Goal: Transaction & Acquisition: Book appointment/travel/reservation

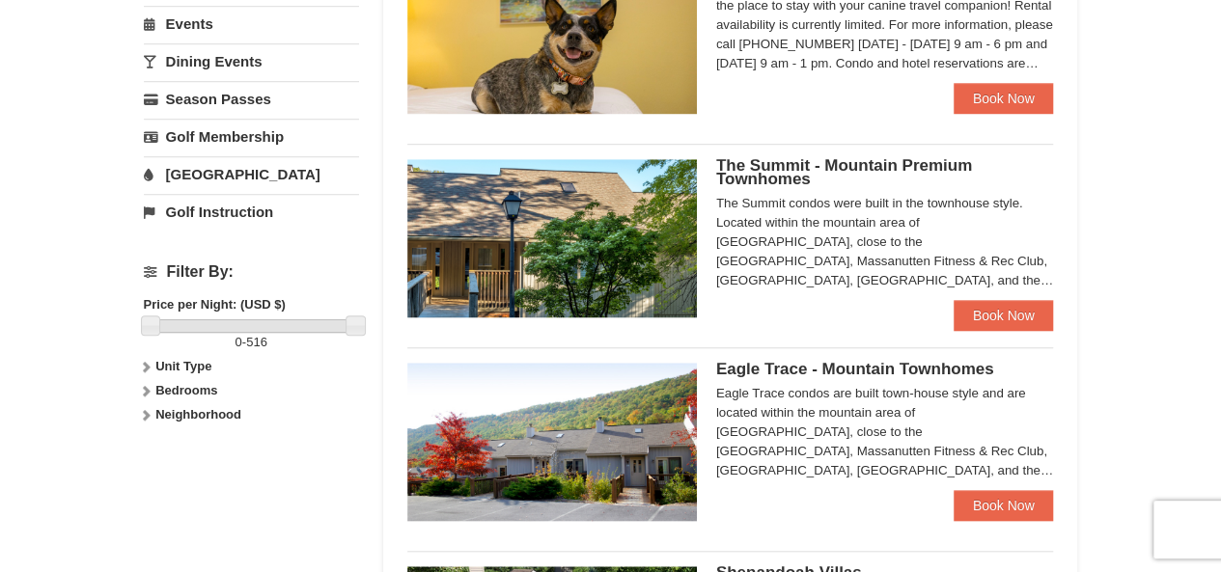
scroll to position [666, 0]
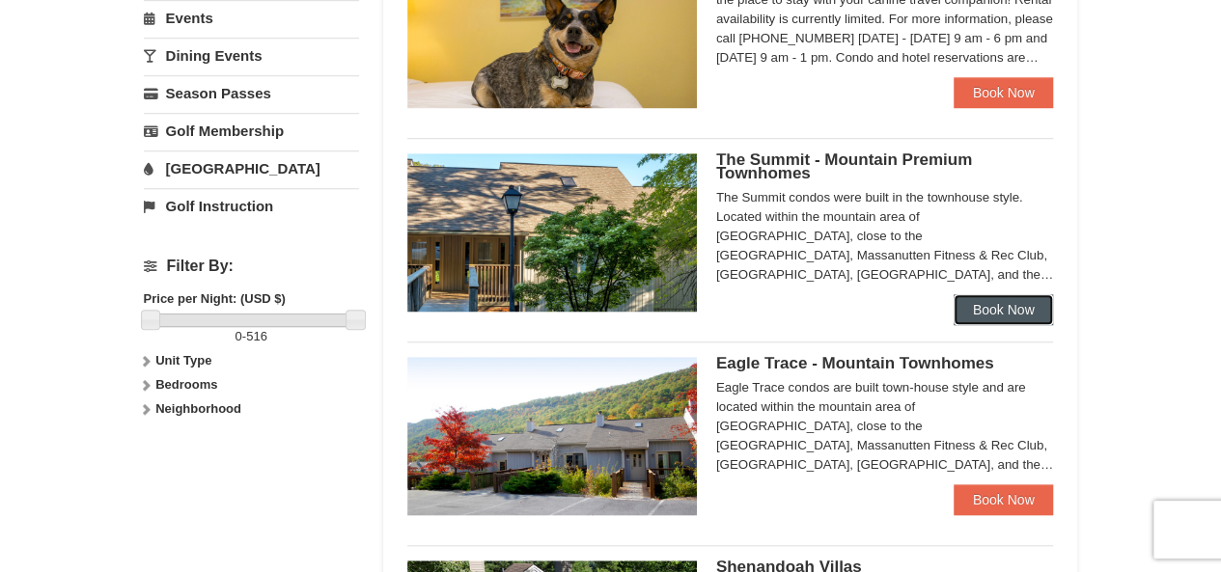
click at [1002, 305] on link "Book Now" at bounding box center [1003, 309] width 100 height 31
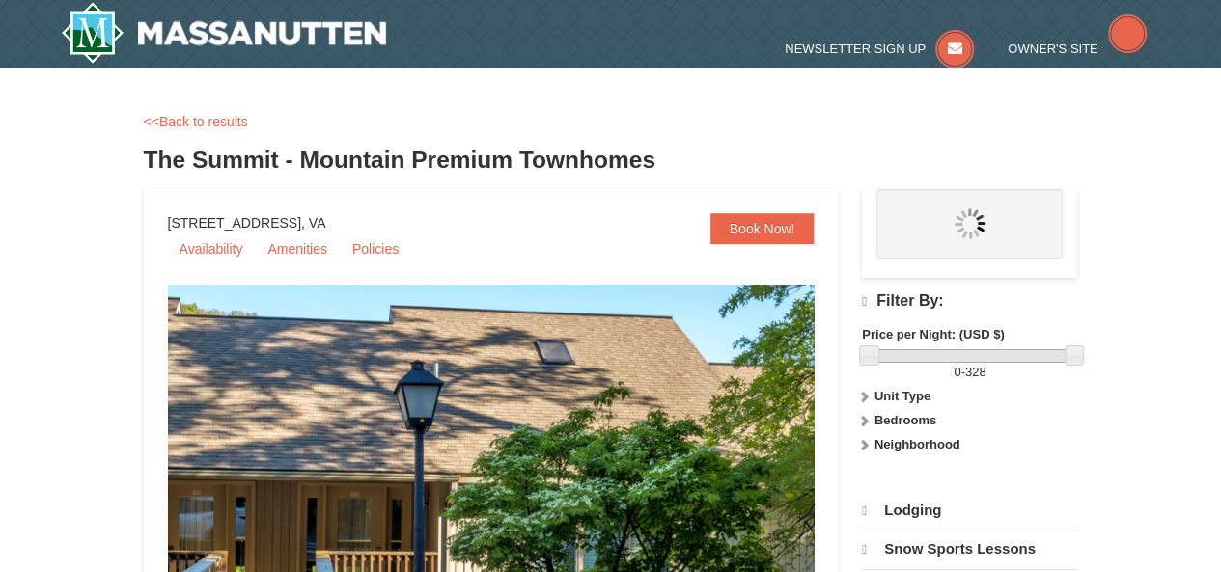
select select "10"
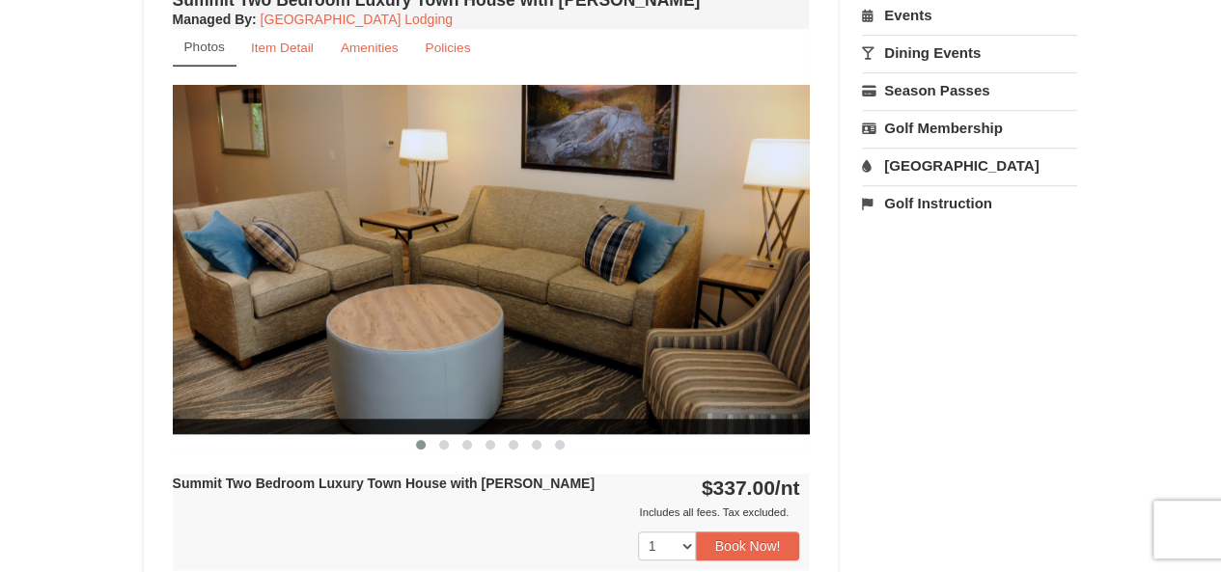
scroll to position [740, 0]
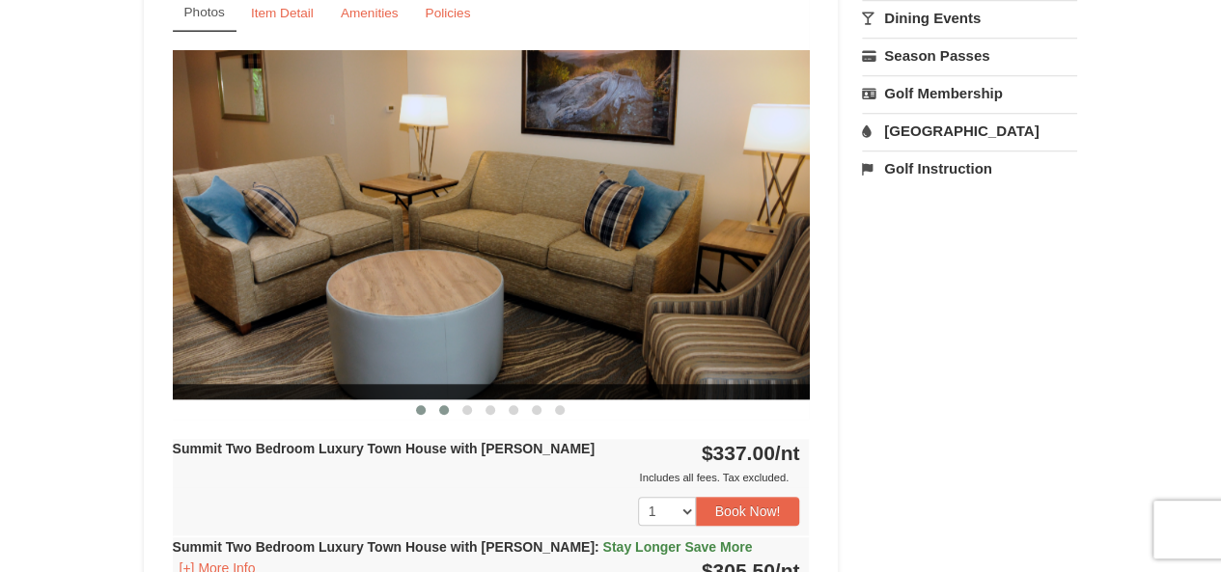
click at [446, 408] on span at bounding box center [444, 410] width 10 height 10
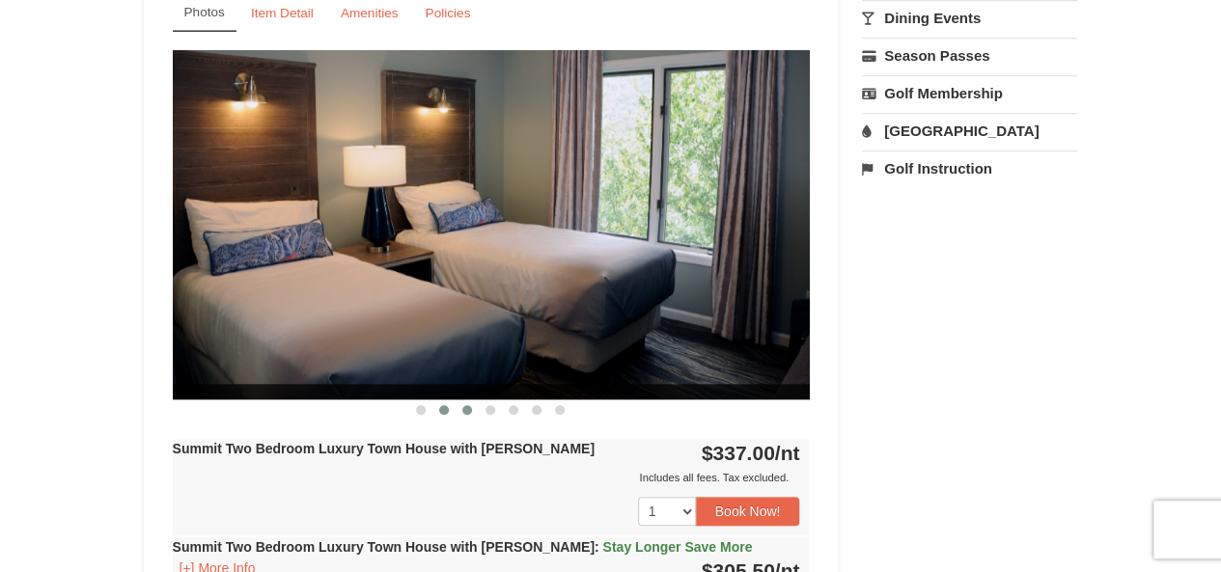
click at [466, 411] on span at bounding box center [467, 410] width 10 height 10
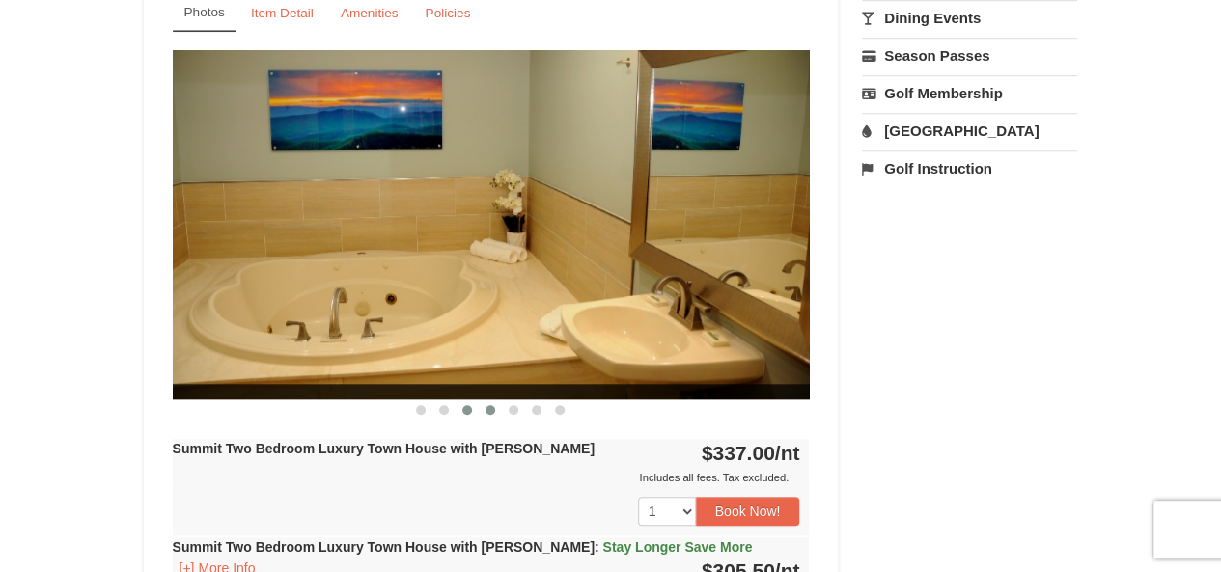
click at [492, 410] on span at bounding box center [490, 410] width 10 height 10
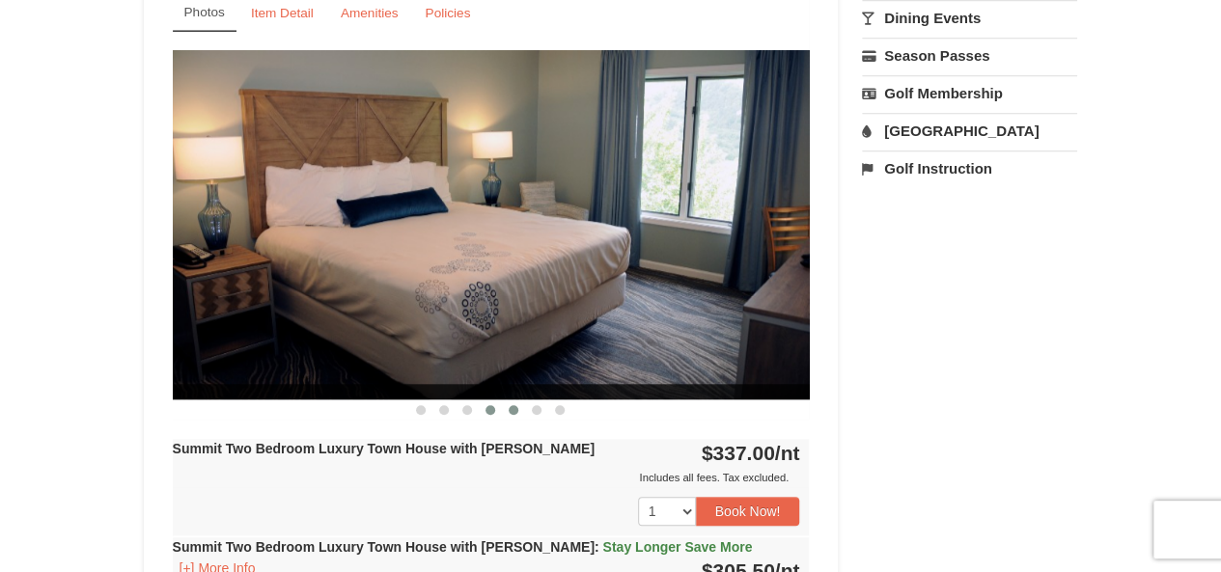
click at [516, 410] on span at bounding box center [513, 410] width 10 height 10
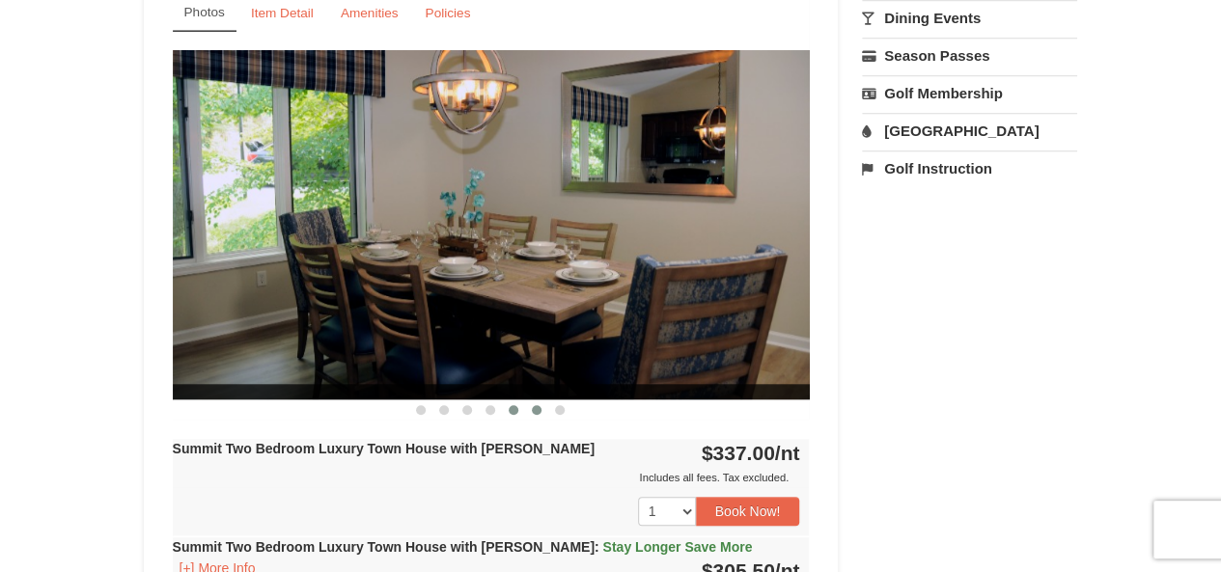
click at [540, 410] on button at bounding box center [536, 409] width 23 height 19
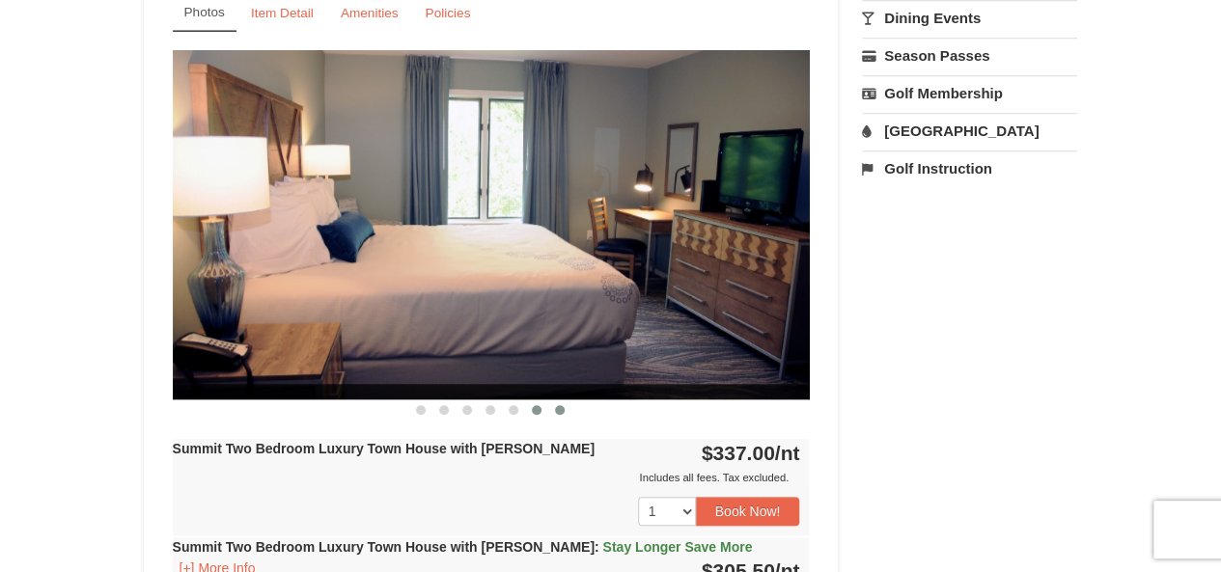
click at [559, 411] on span at bounding box center [560, 410] width 10 height 10
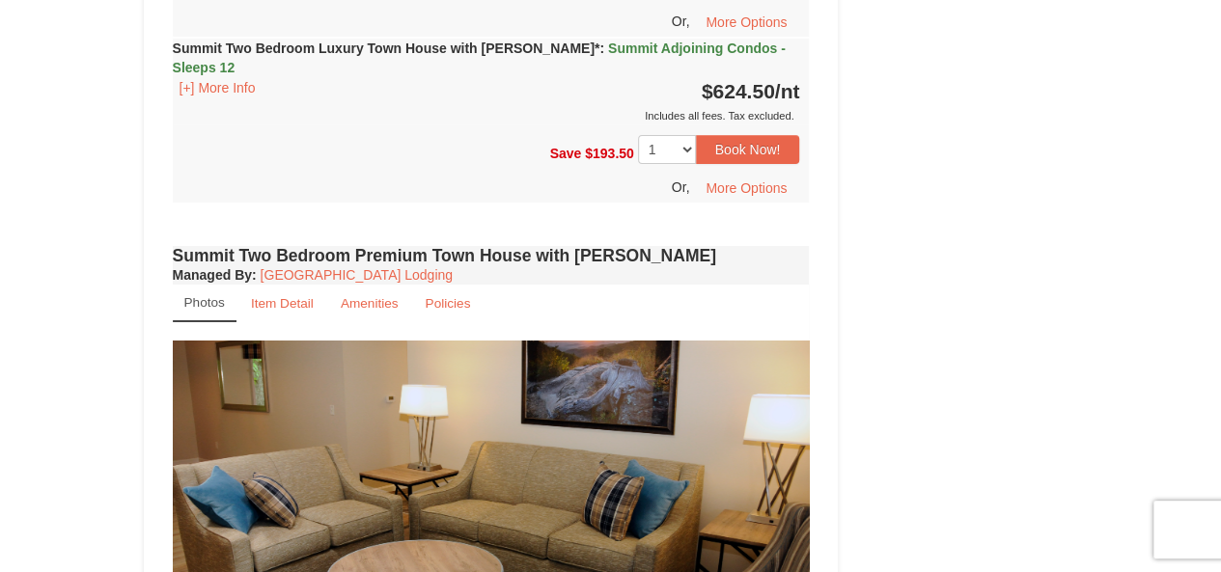
scroll to position [3252, 0]
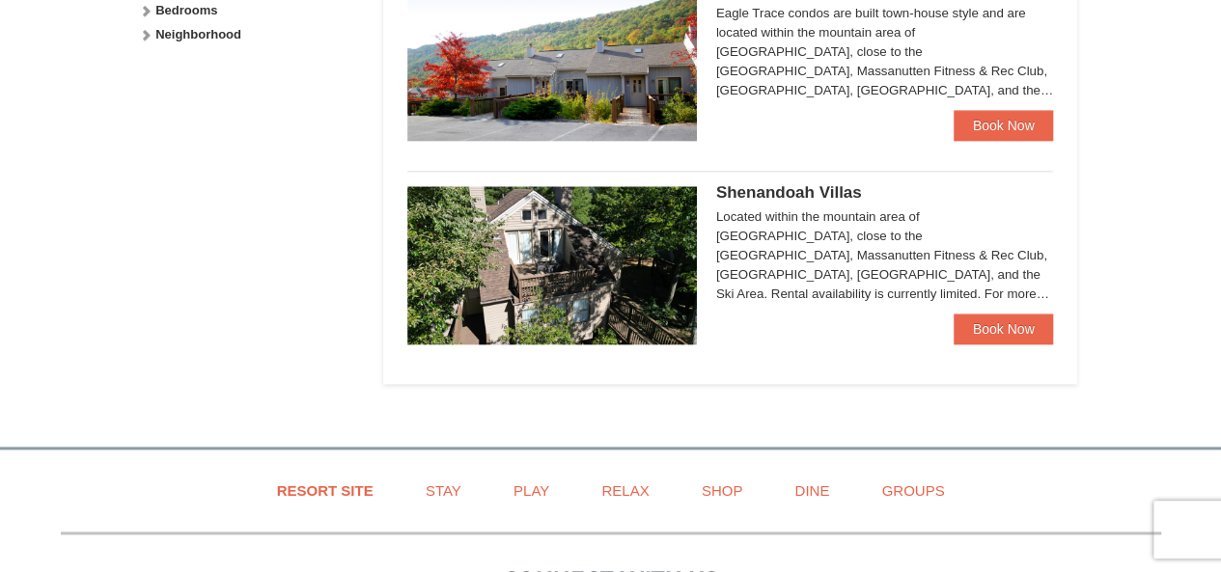
scroll to position [1042, 0]
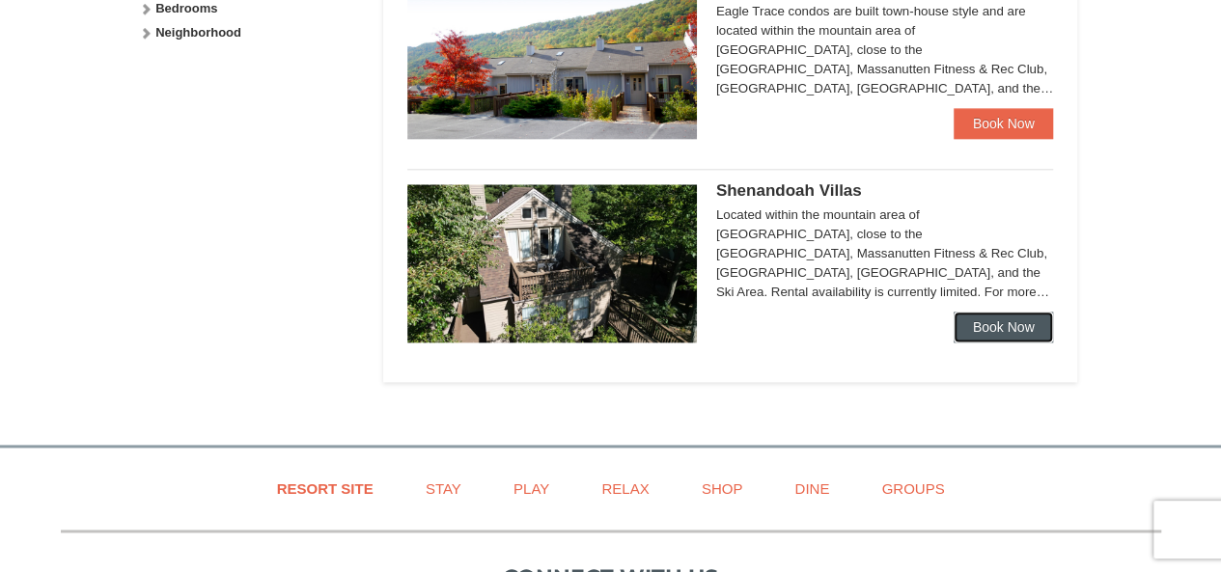
click at [1009, 328] on link "Book Now" at bounding box center [1003, 327] width 100 height 31
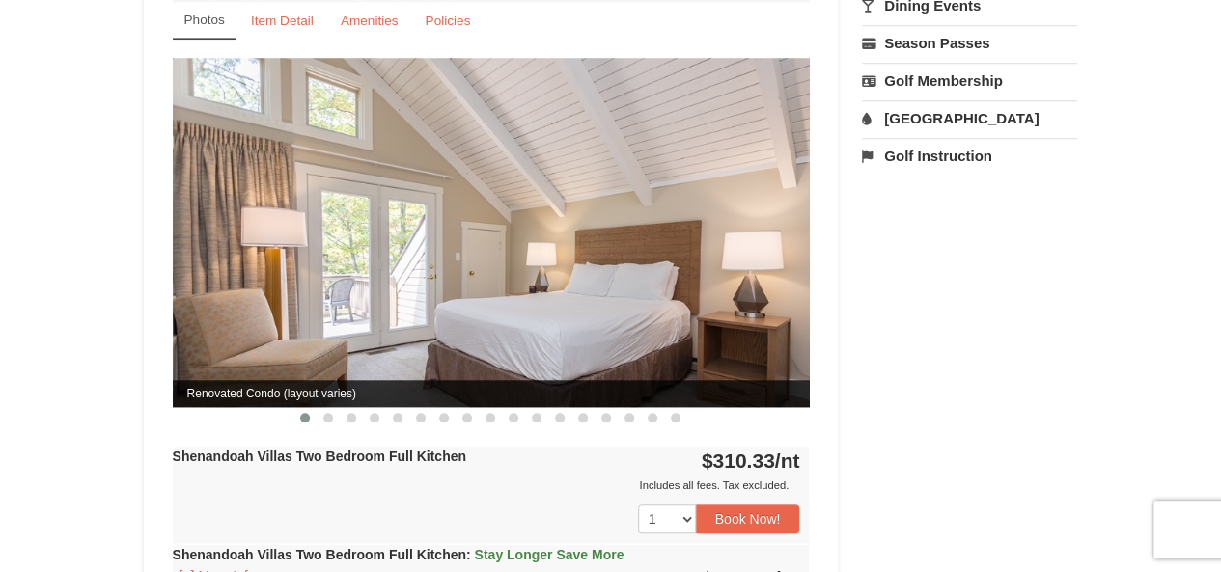
scroll to position [715, 0]
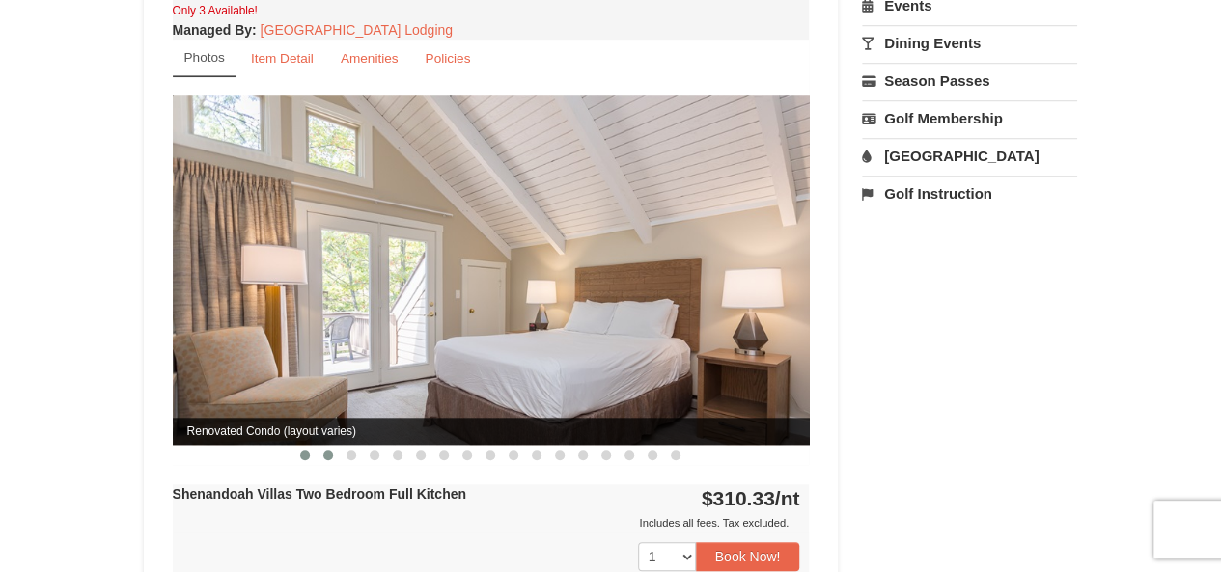
click at [328, 451] on span at bounding box center [328, 456] width 10 height 10
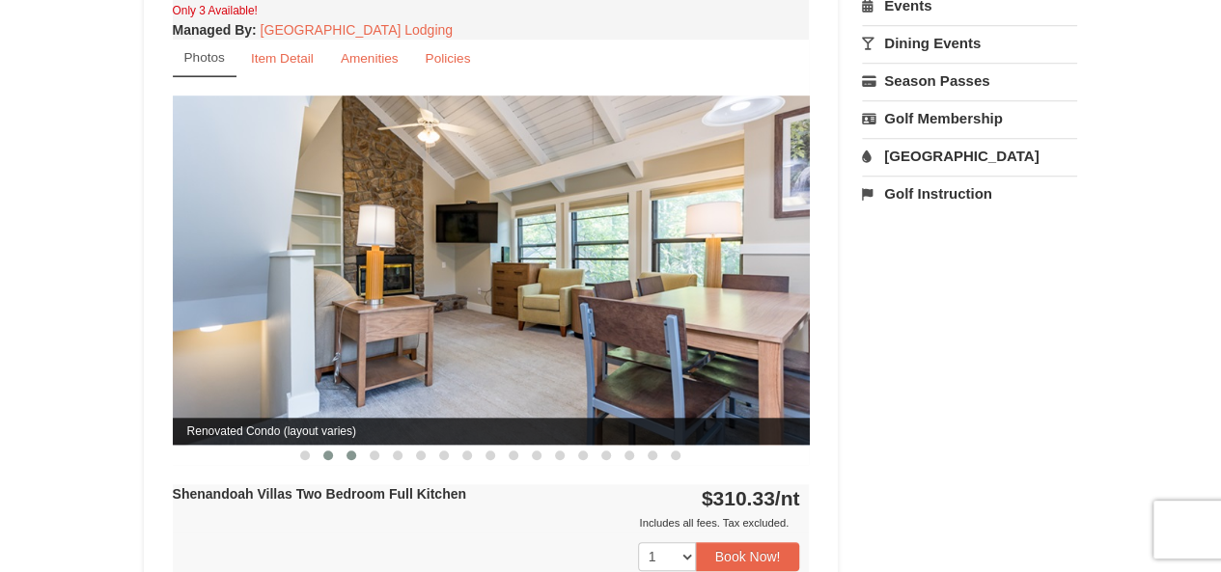
click at [351, 446] on button at bounding box center [351, 455] width 23 height 19
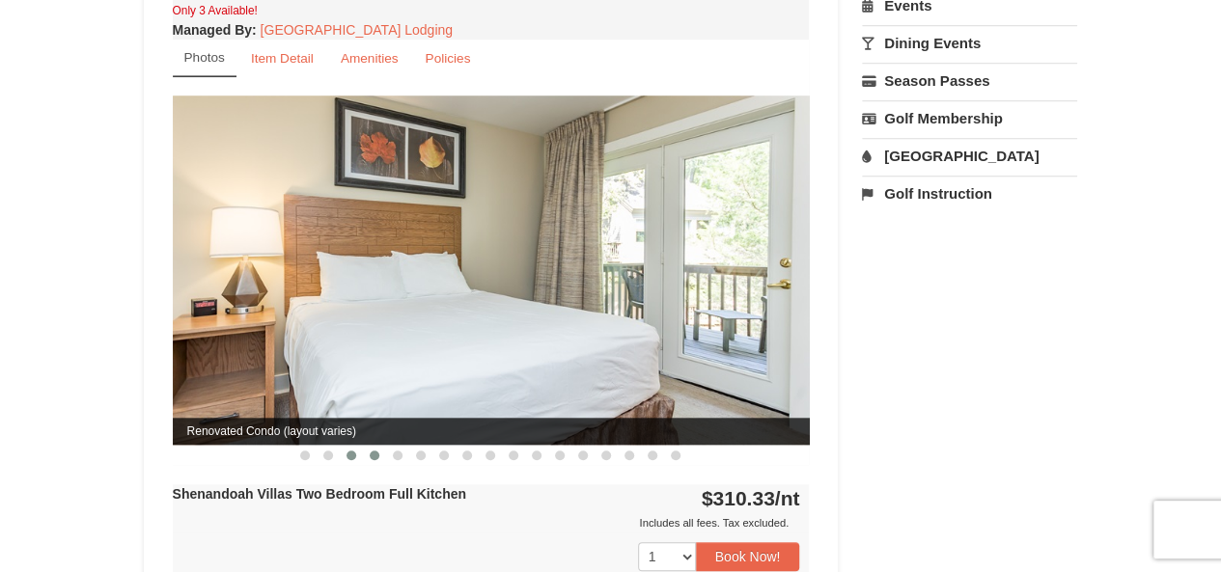
click at [375, 446] on button at bounding box center [374, 455] width 23 height 19
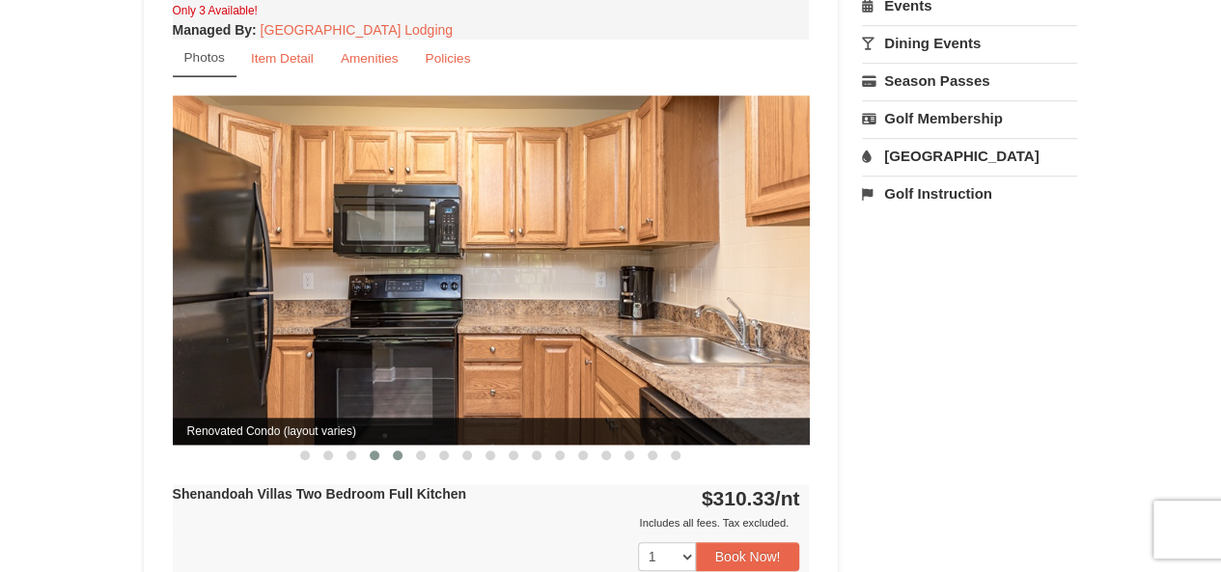
click at [399, 446] on button at bounding box center [397, 455] width 23 height 19
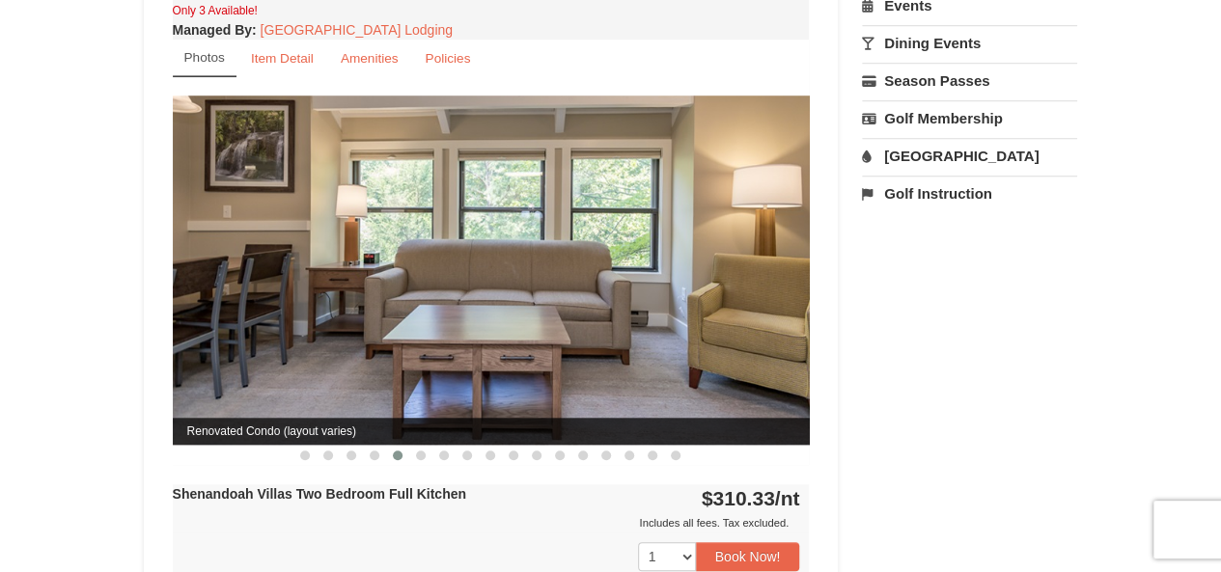
click at [932, 153] on link "[GEOGRAPHIC_DATA]" at bounding box center [969, 156] width 215 height 36
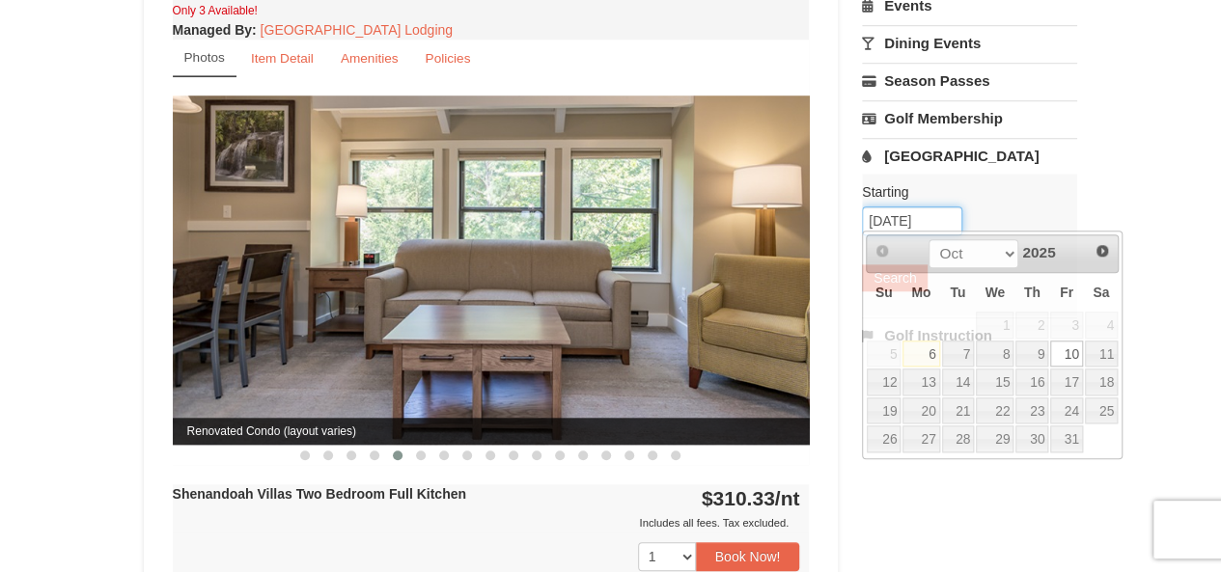
click at [936, 216] on input "[DATE]" at bounding box center [912, 220] width 100 height 29
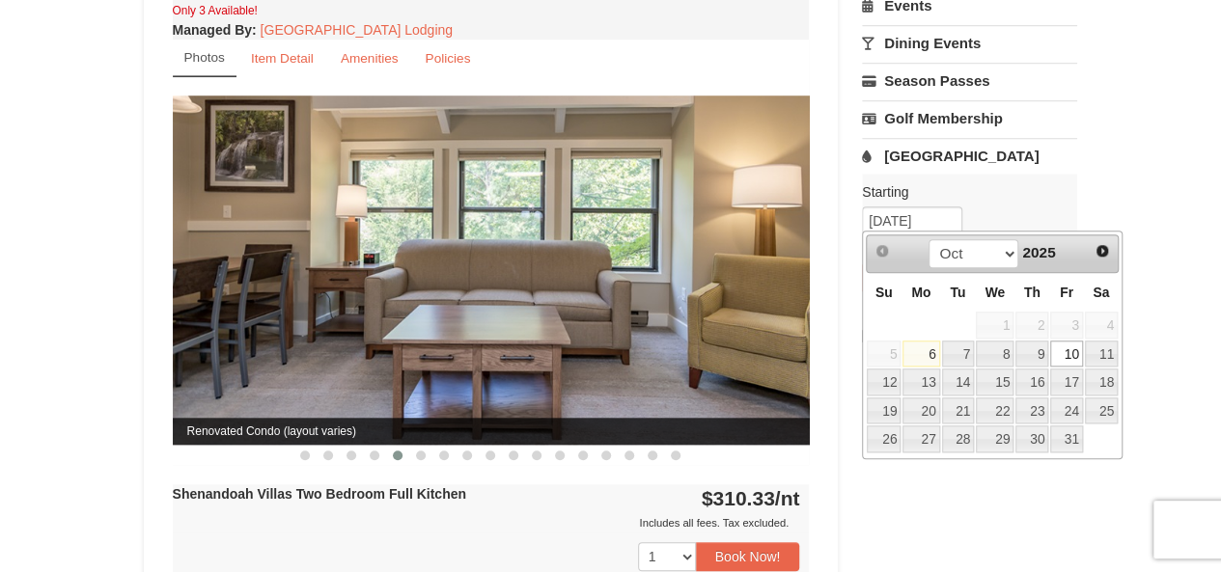
click at [1071, 355] on link "10" at bounding box center [1066, 354] width 33 height 27
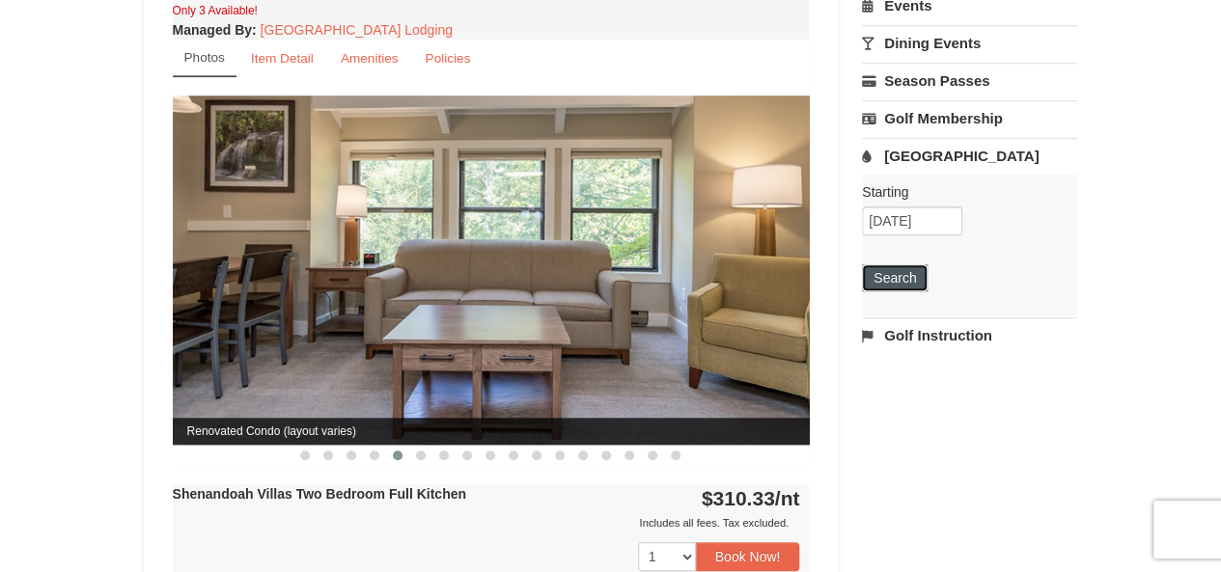
click at [895, 280] on button "Search" at bounding box center [895, 277] width 66 height 27
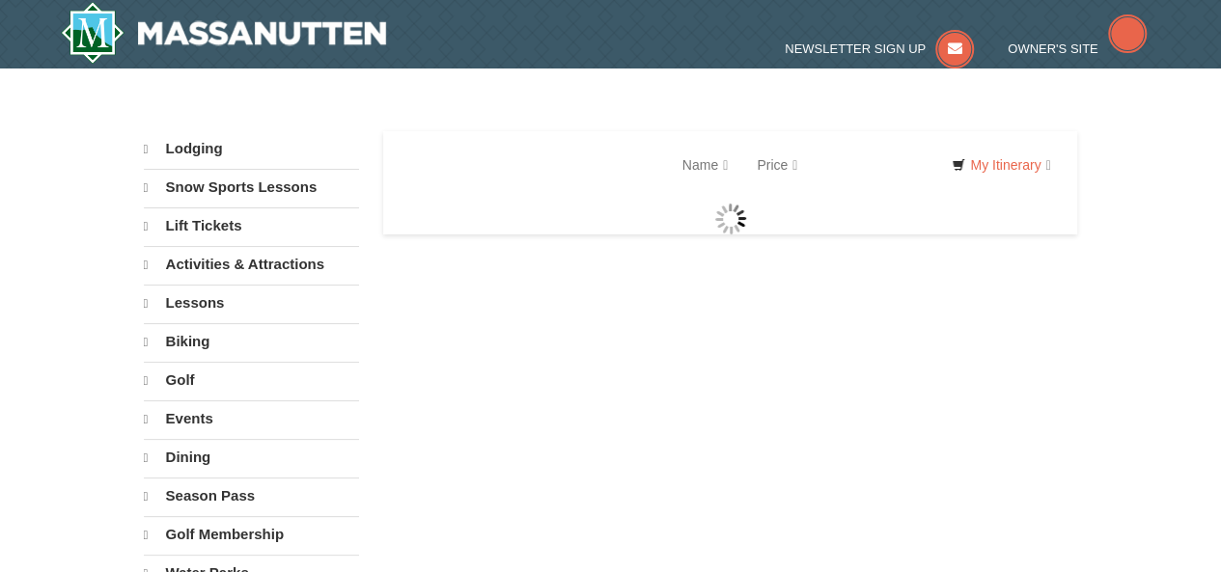
select select "10"
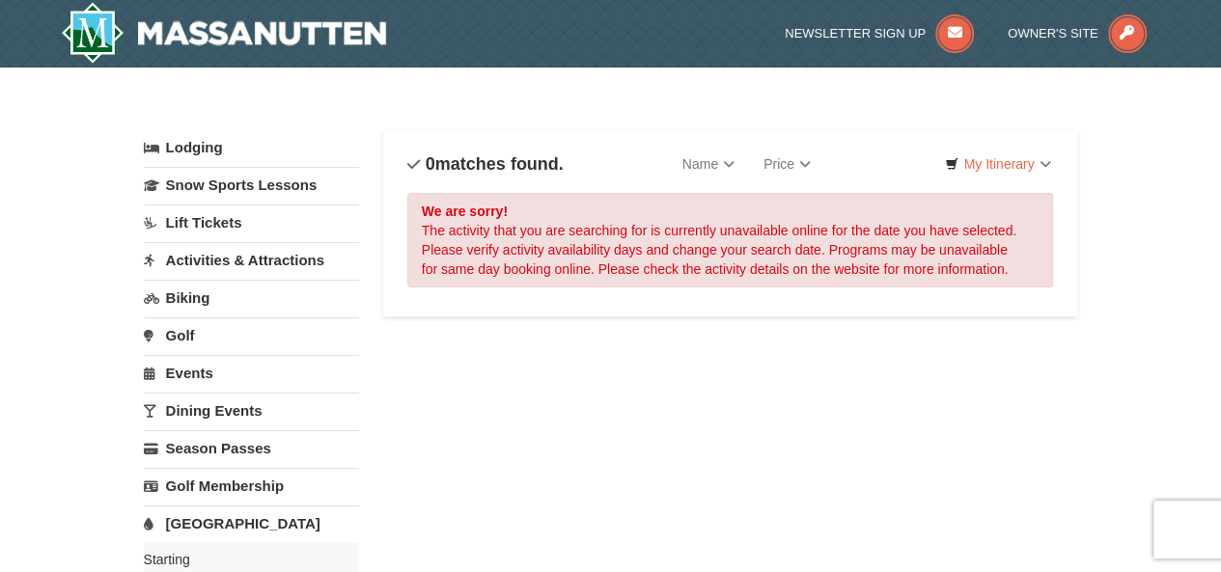
click at [216, 520] on link "[GEOGRAPHIC_DATA]" at bounding box center [251, 524] width 215 height 36
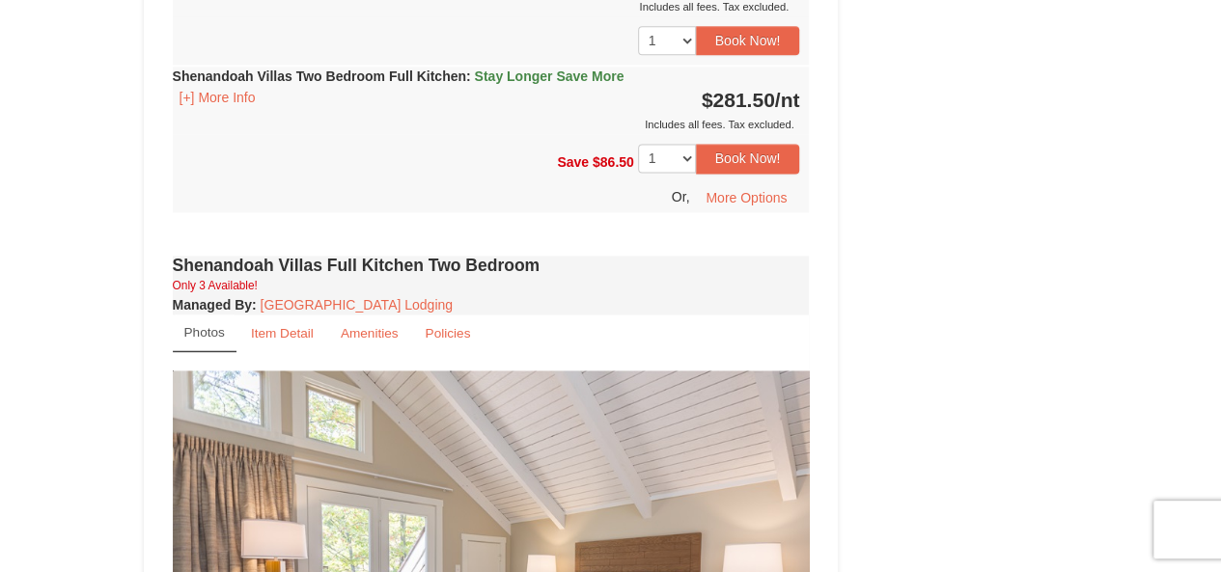
scroll to position [695, 0]
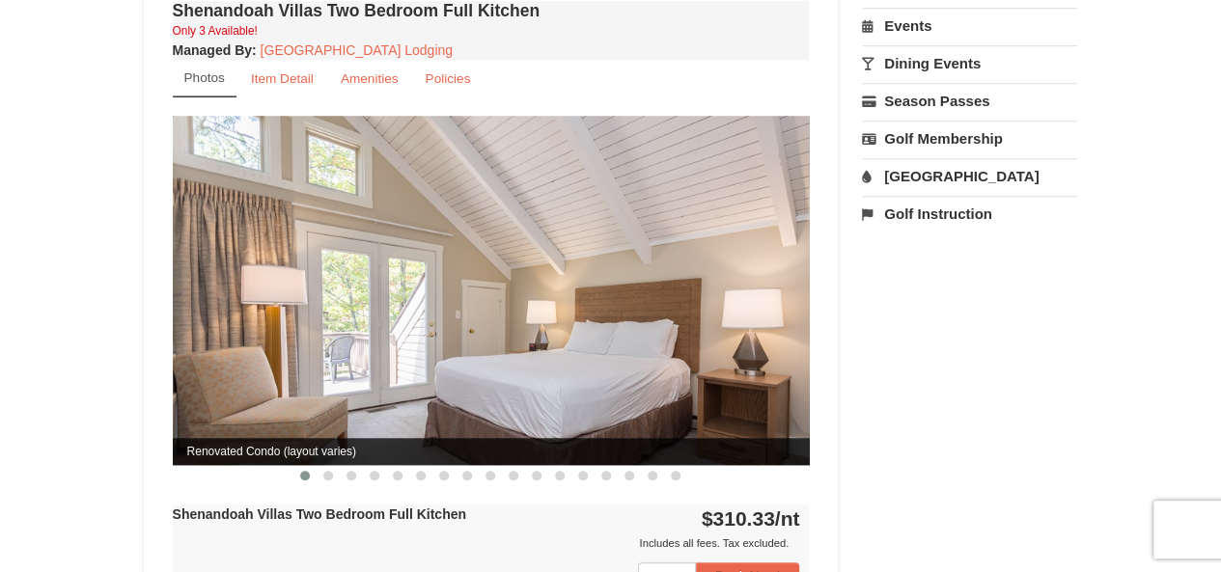
click at [917, 178] on link "[GEOGRAPHIC_DATA]" at bounding box center [969, 176] width 215 height 36
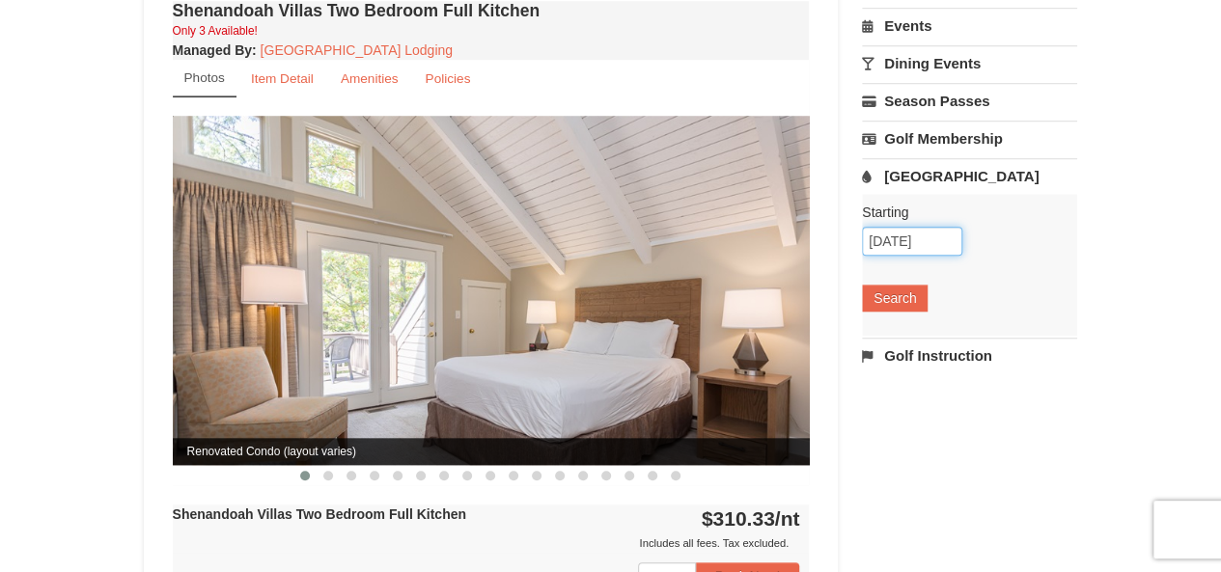
click at [942, 231] on input "[DATE]" at bounding box center [912, 241] width 100 height 29
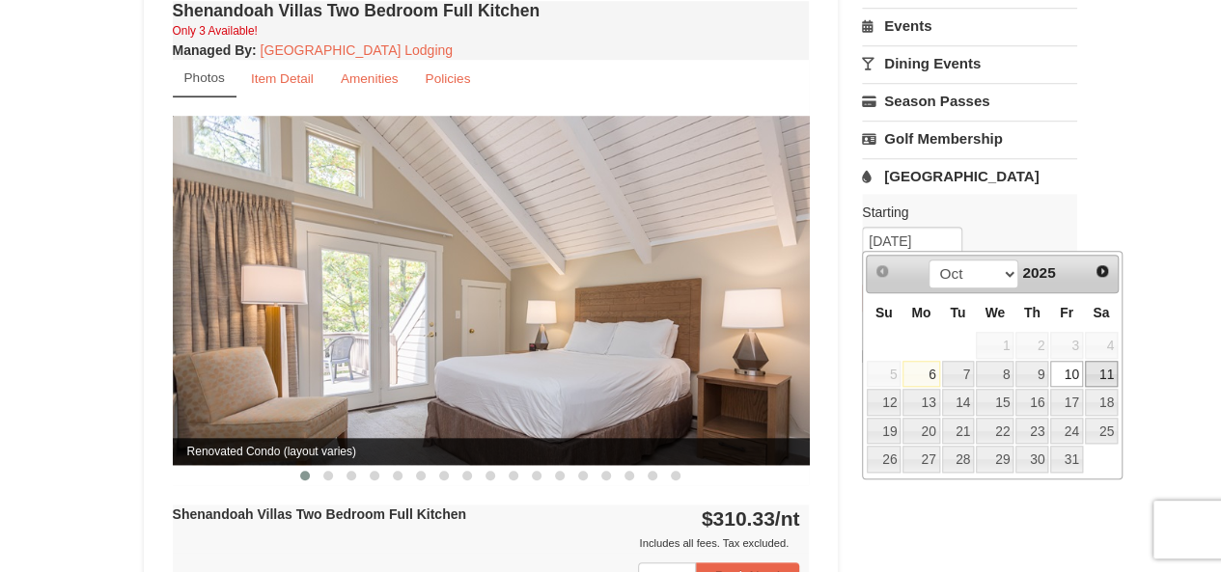
click at [1105, 366] on link "11" at bounding box center [1101, 374] width 33 height 27
type input "10/11/2025"
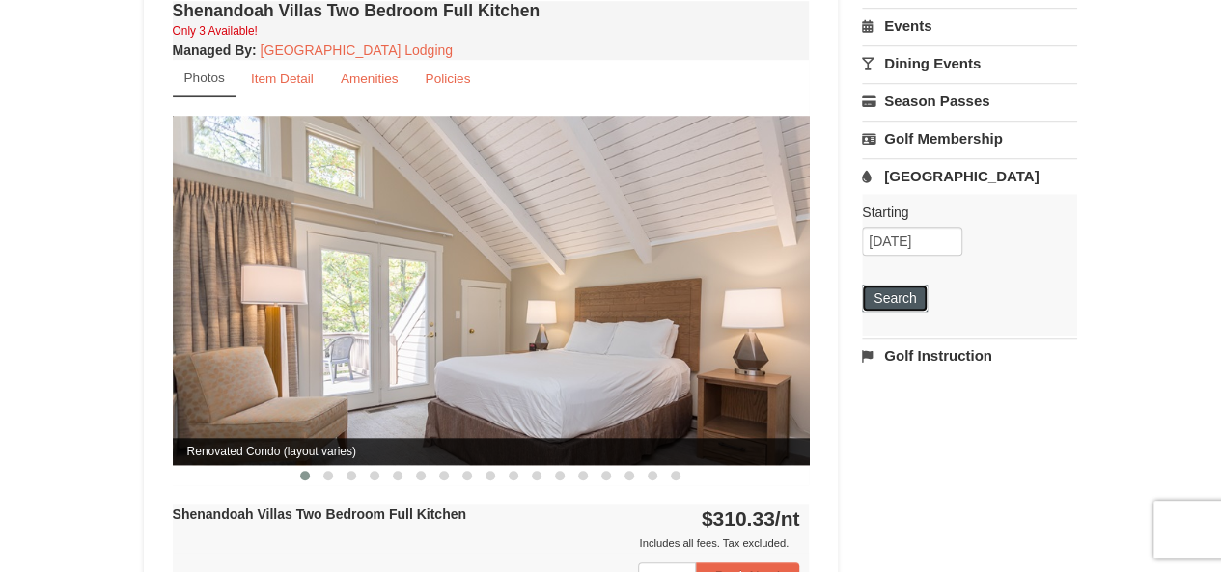
click at [918, 292] on button "Search" at bounding box center [895, 298] width 66 height 27
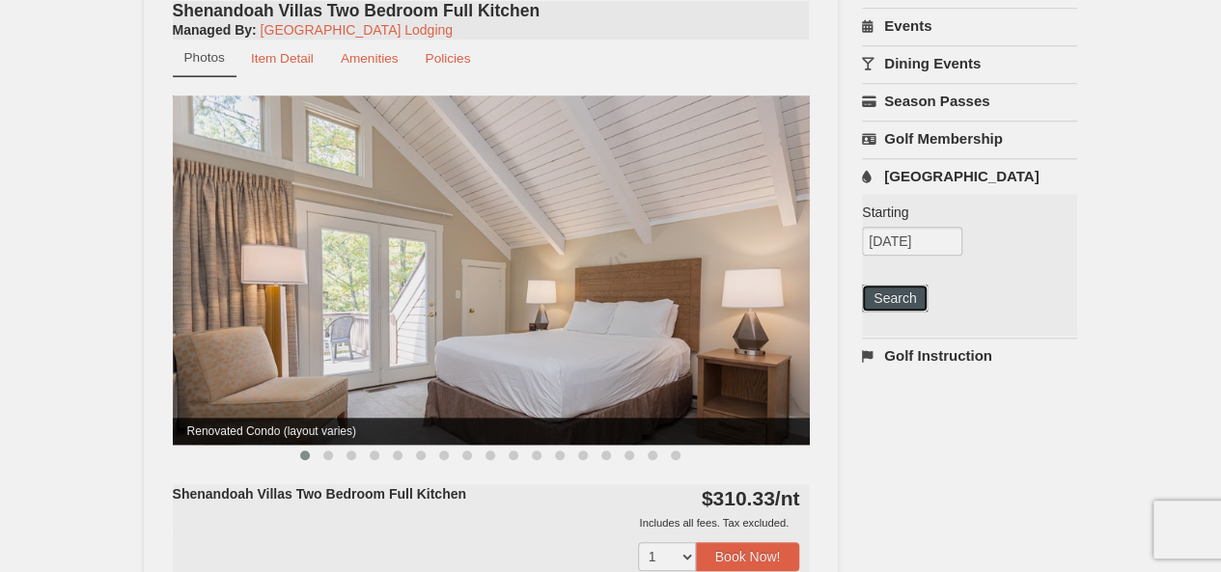
scroll to position [675, 0]
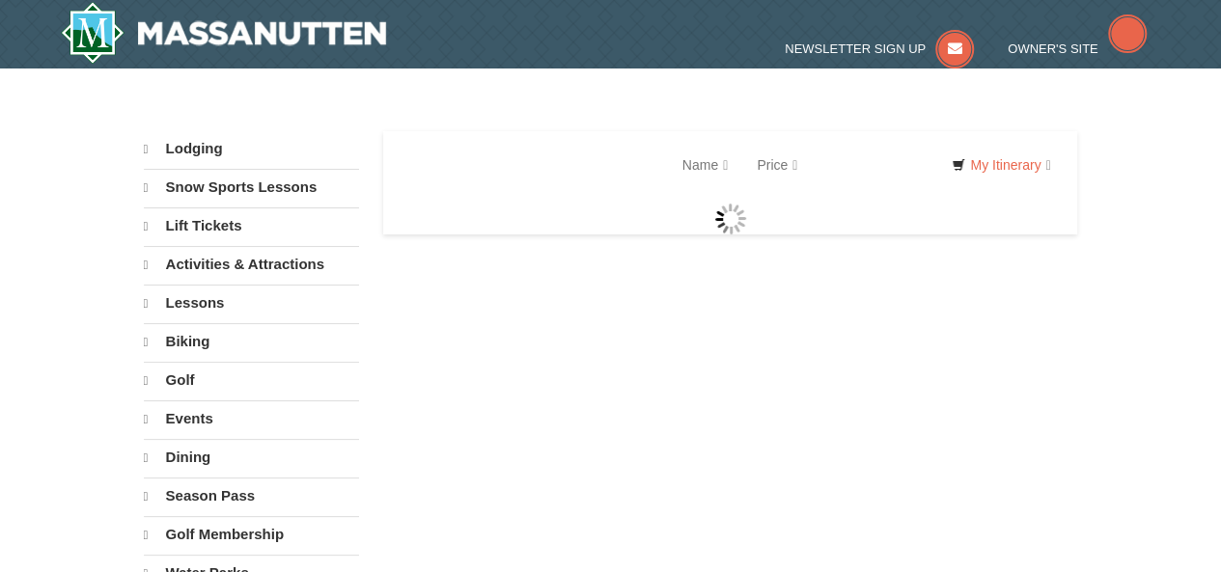
select select "10"
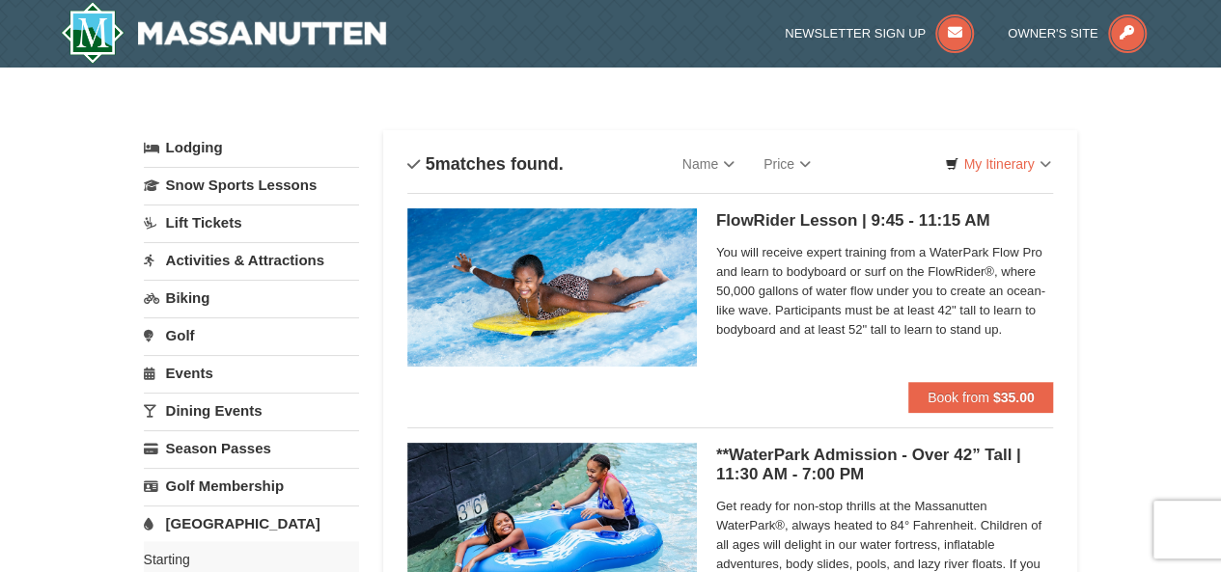
click at [215, 521] on link "[GEOGRAPHIC_DATA]" at bounding box center [251, 524] width 215 height 36
click at [218, 19] on img at bounding box center [224, 33] width 326 height 62
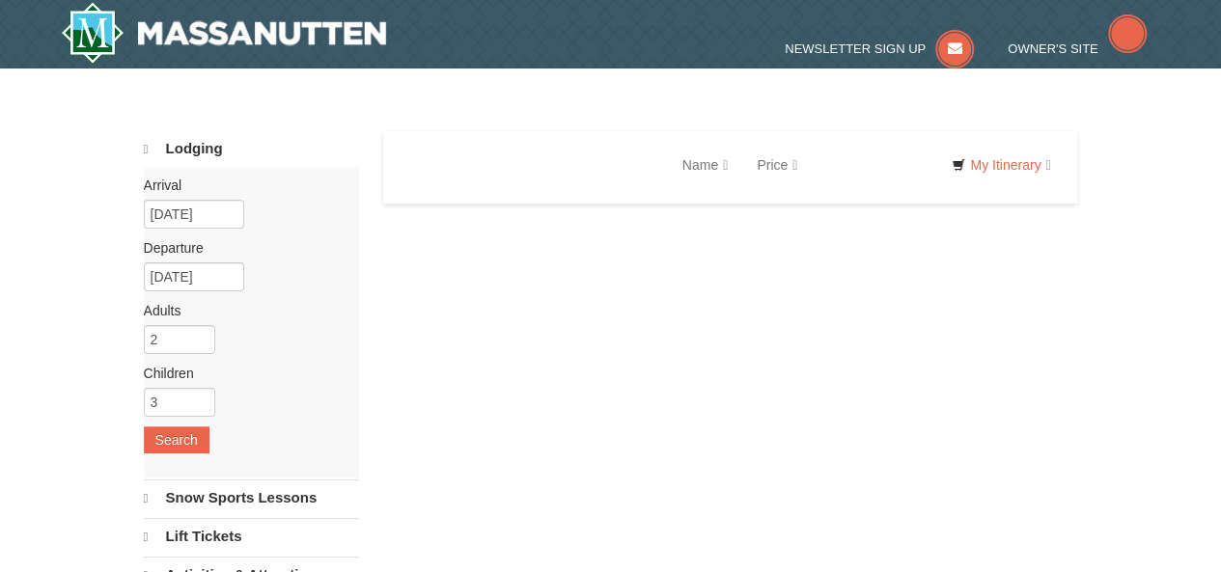
select select "10"
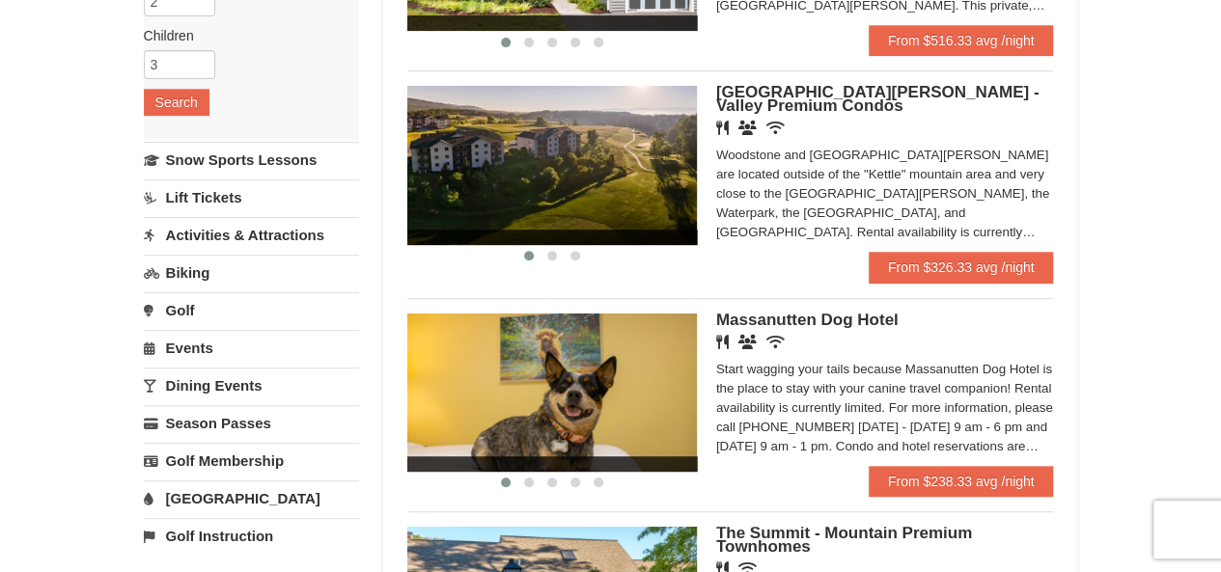
scroll to position [340, 0]
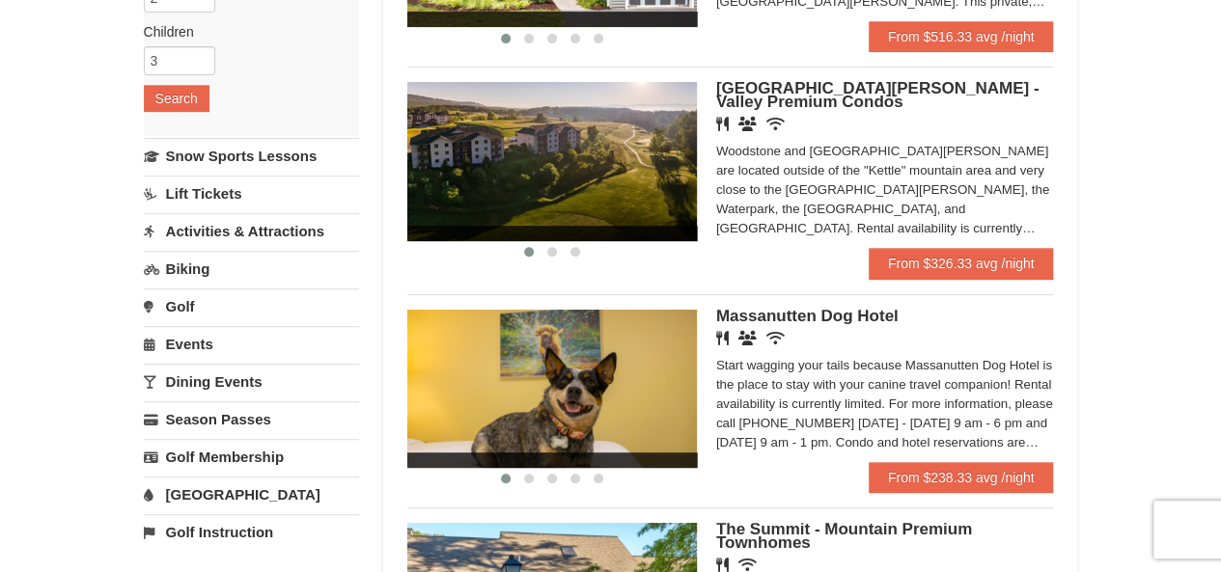
click at [846, 84] on span "[GEOGRAPHIC_DATA][PERSON_NAME] - Valley Premium Condos" at bounding box center [877, 95] width 323 height 32
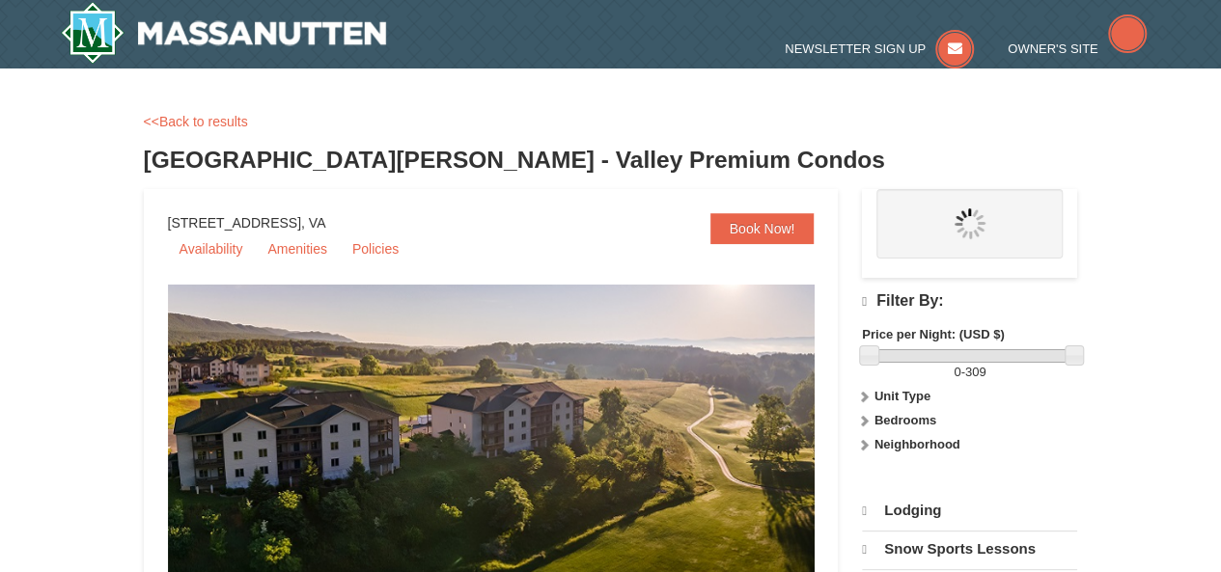
select select "10"
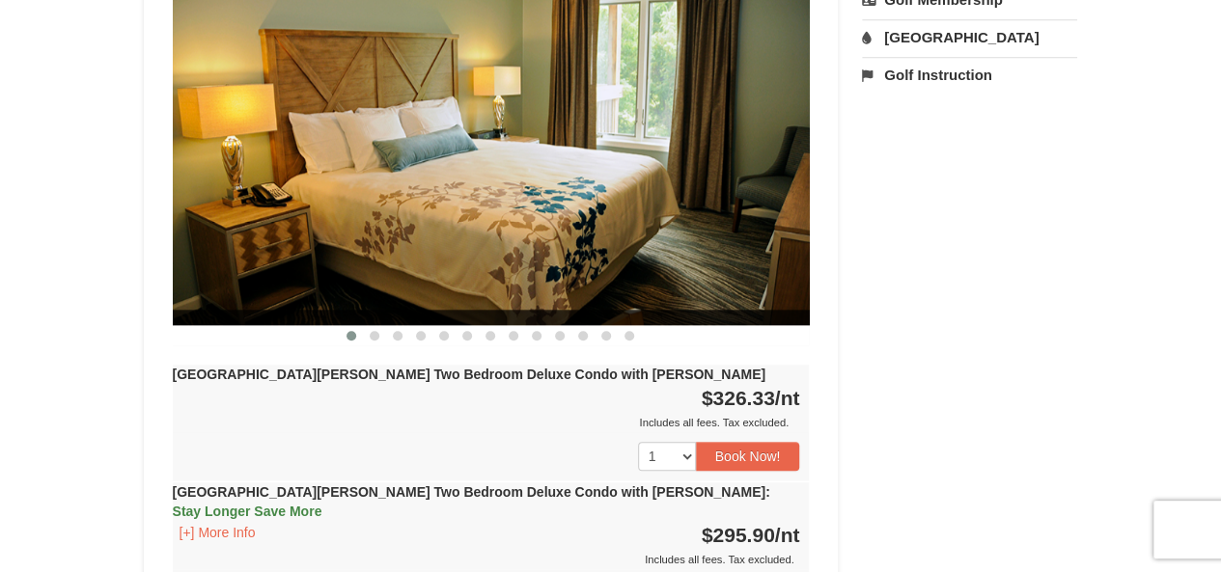
scroll to position [859, 0]
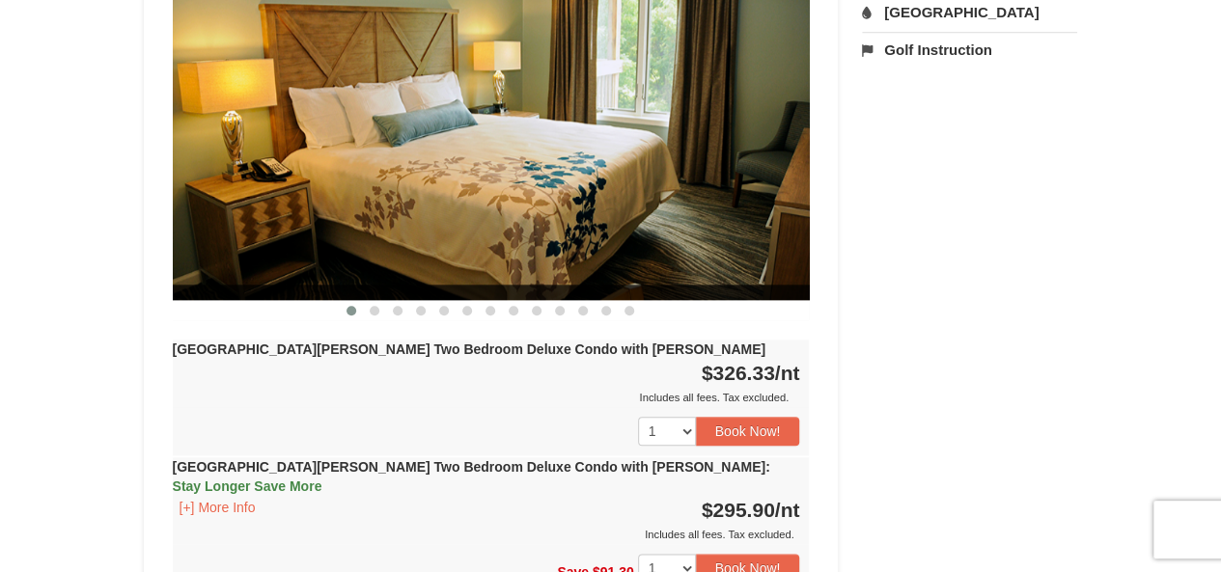
drag, startPoint x: 1230, startPoint y: 52, endPoint x: 1233, endPoint y: 139, distance: 86.9
click at [381, 301] on button at bounding box center [374, 310] width 23 height 19
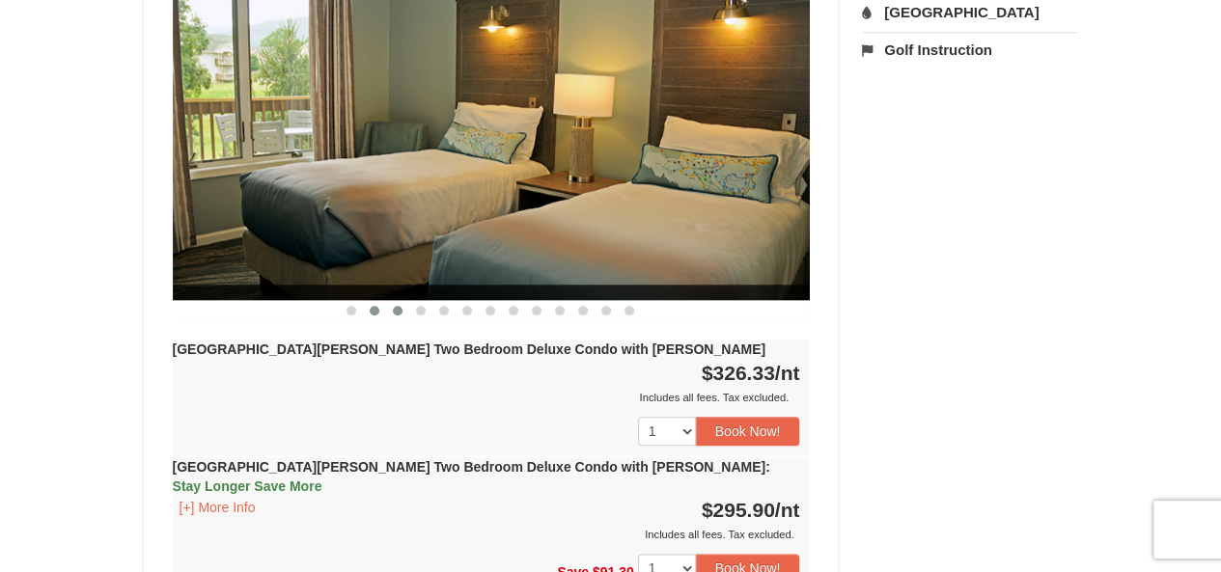
click at [396, 301] on button at bounding box center [397, 310] width 23 height 19
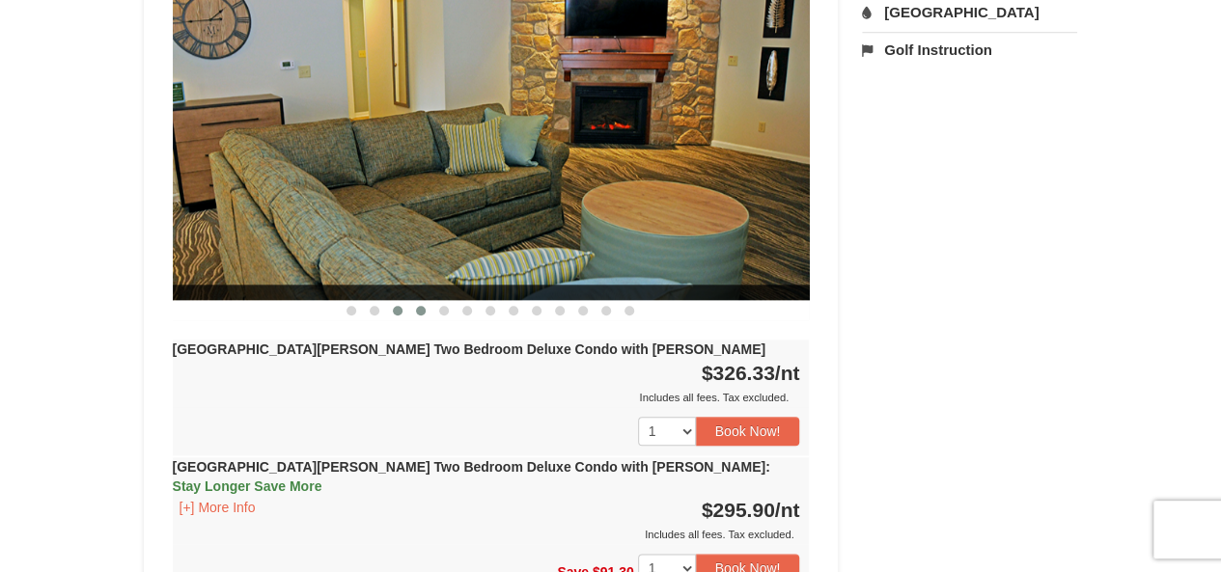
click at [413, 301] on button at bounding box center [420, 310] width 23 height 19
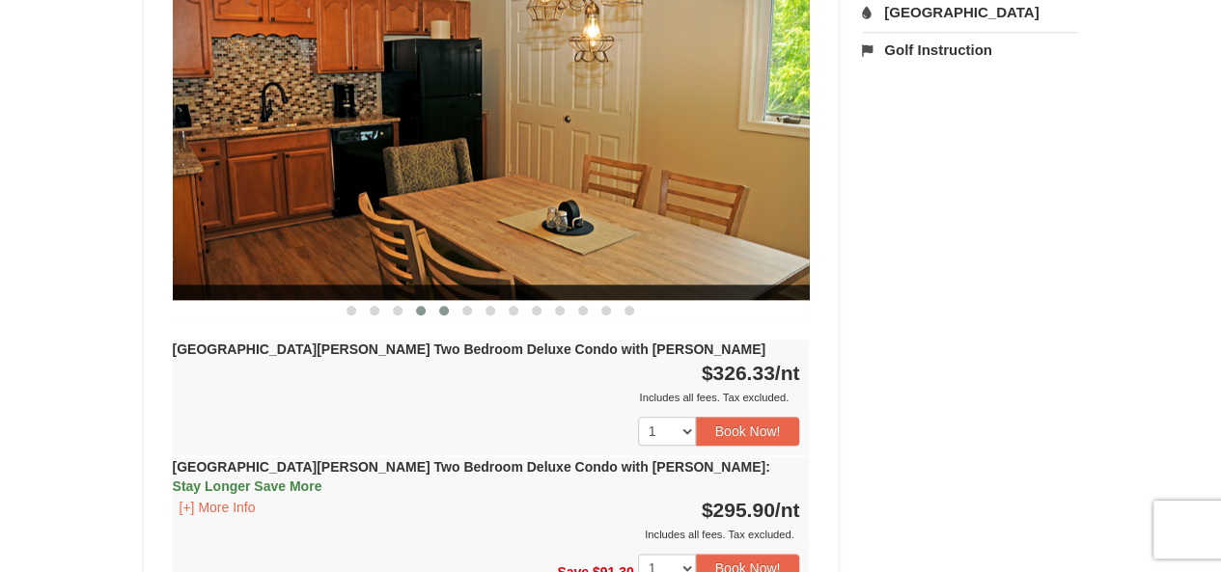
click at [438, 301] on button at bounding box center [443, 310] width 23 height 19
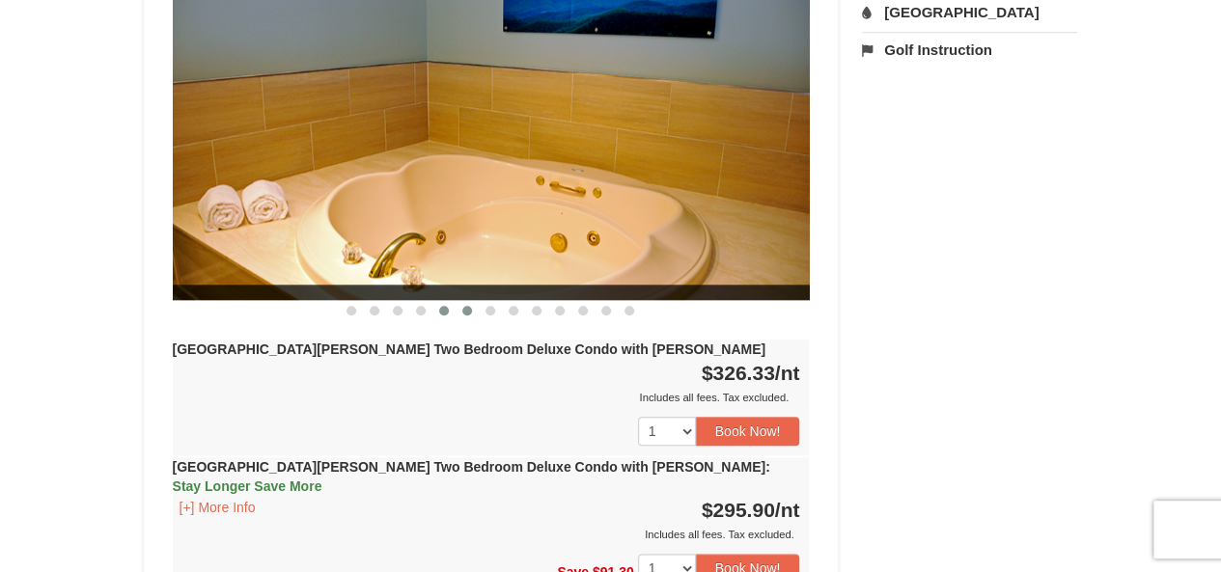
click at [467, 306] on span at bounding box center [467, 311] width 10 height 10
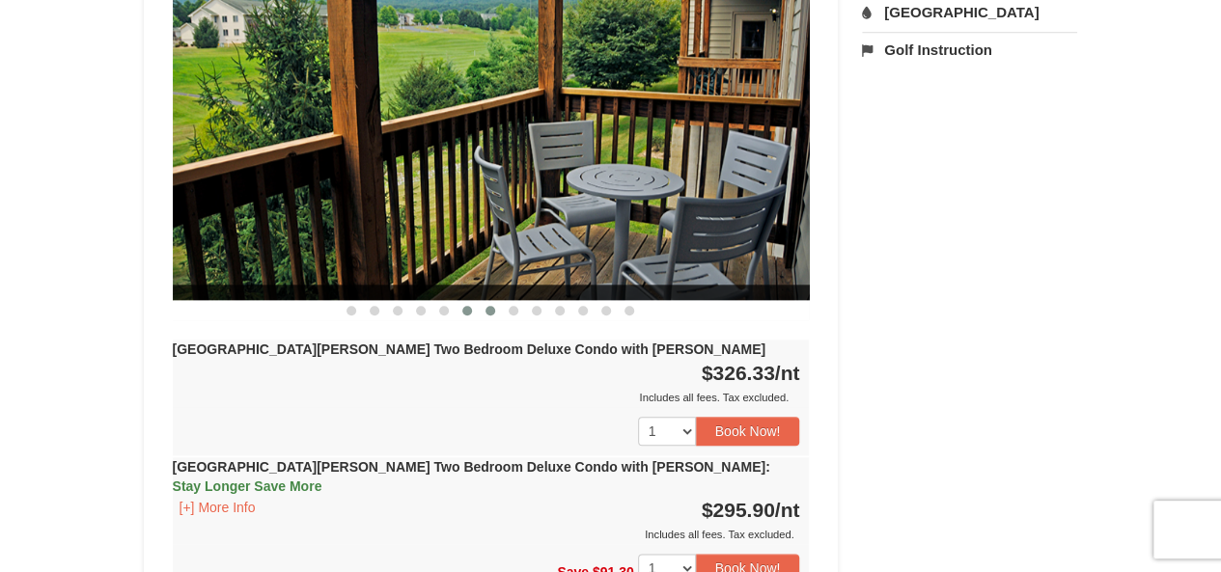
click at [494, 301] on button at bounding box center [490, 310] width 23 height 19
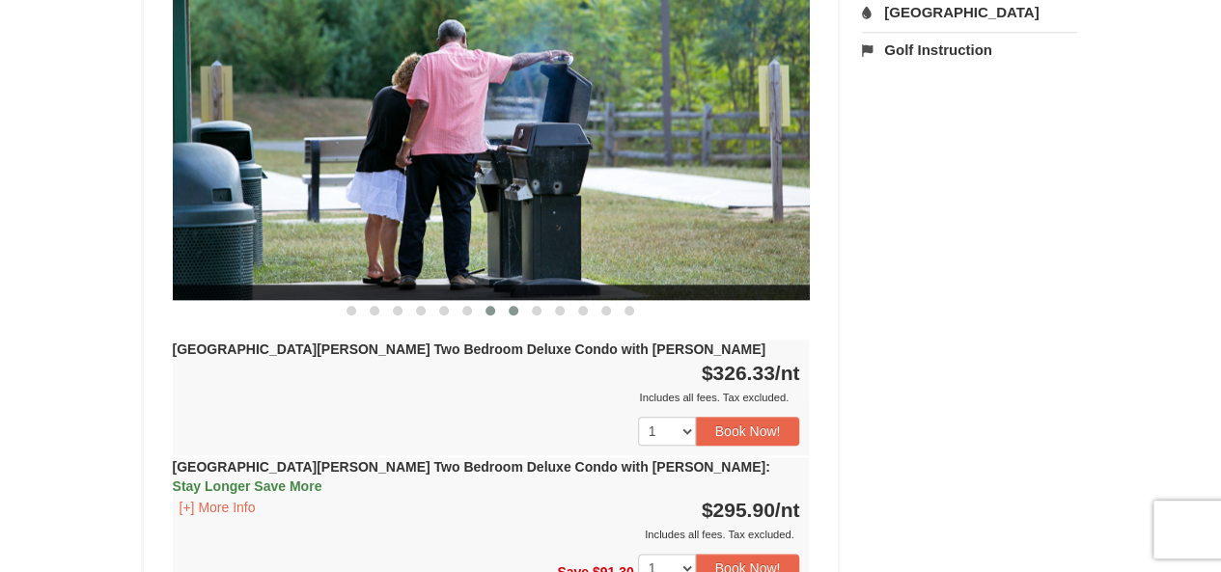
click at [515, 301] on button at bounding box center [513, 310] width 23 height 19
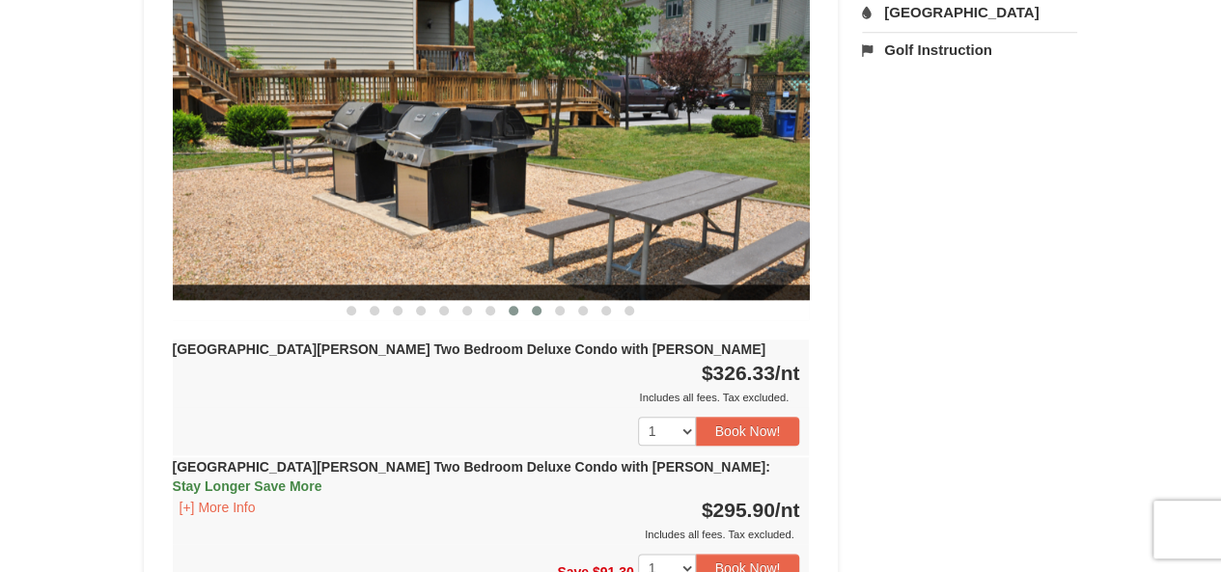
click at [535, 301] on button at bounding box center [536, 310] width 23 height 19
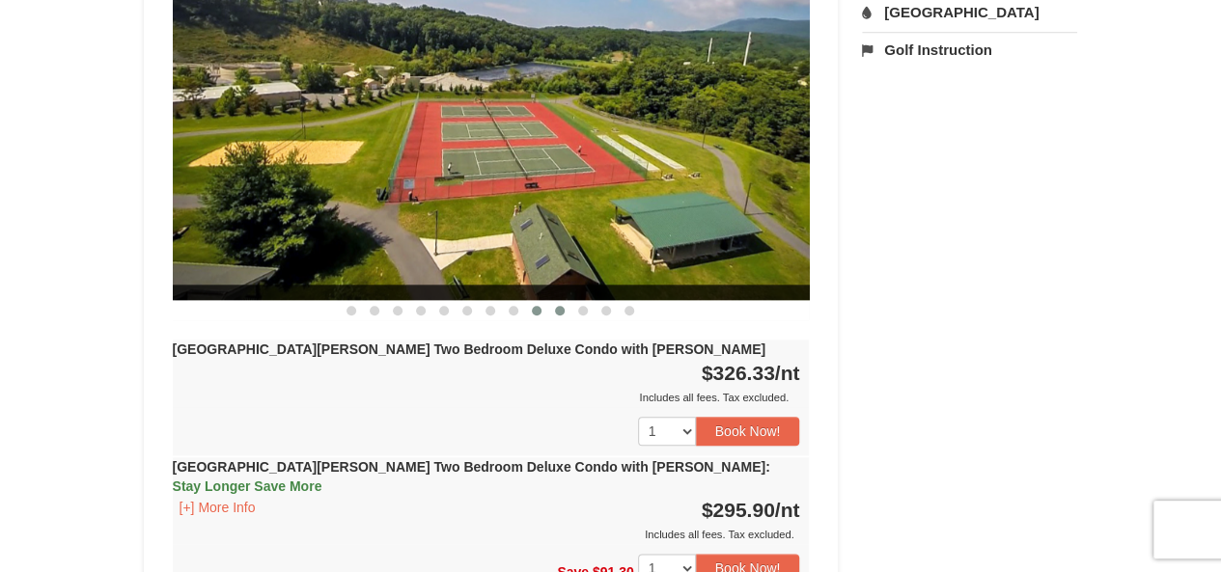
click at [563, 301] on button at bounding box center [559, 310] width 23 height 19
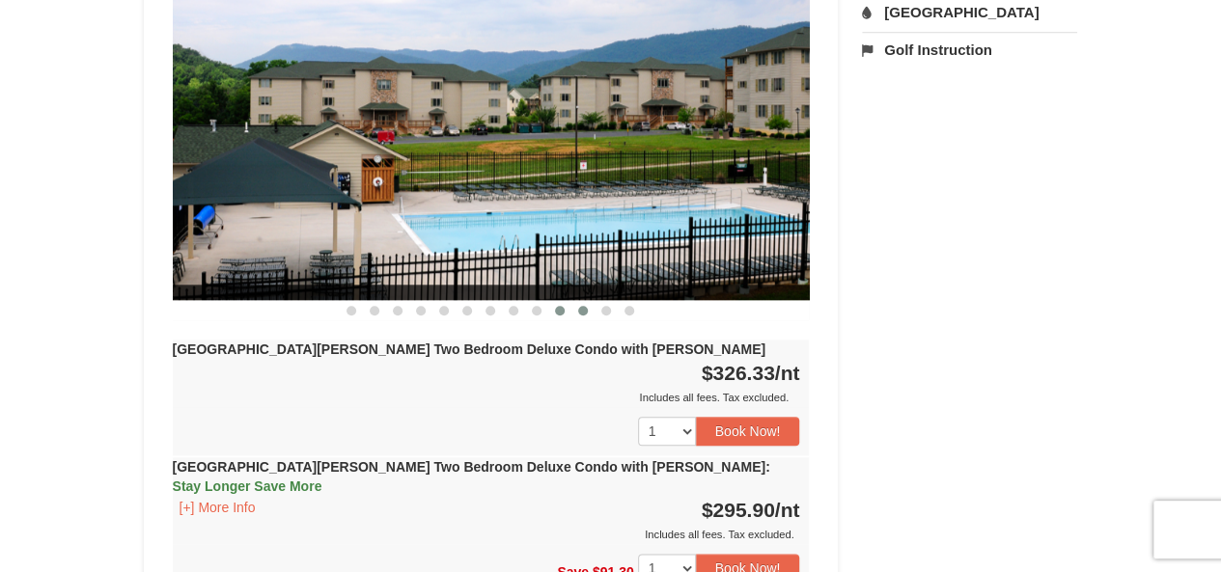
click at [583, 301] on button at bounding box center [582, 310] width 23 height 19
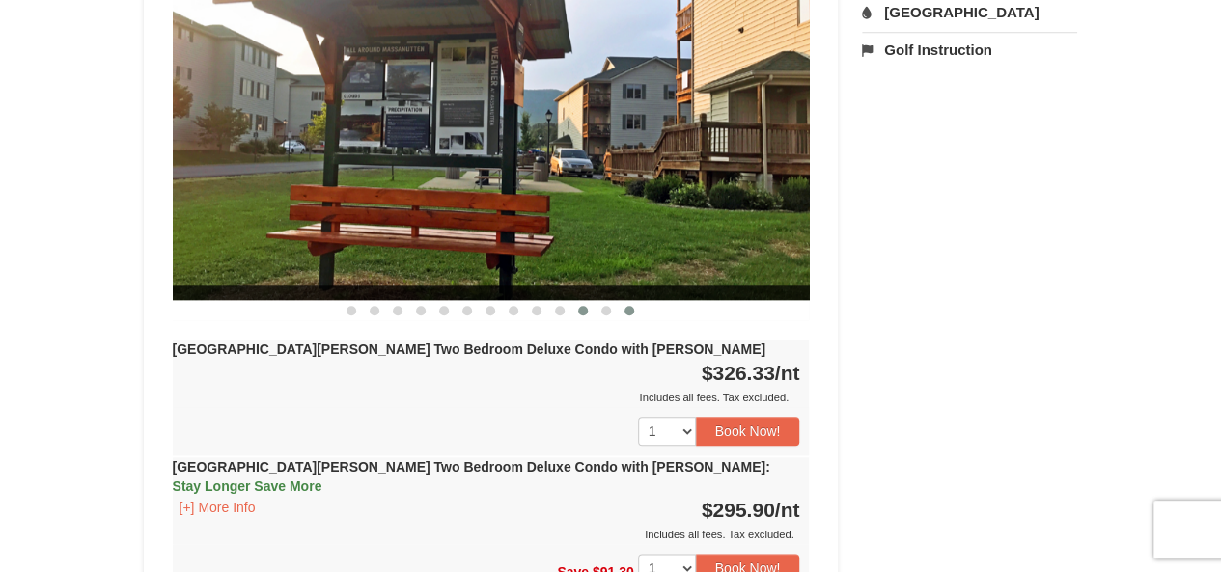
click at [620, 301] on button at bounding box center [629, 310] width 23 height 19
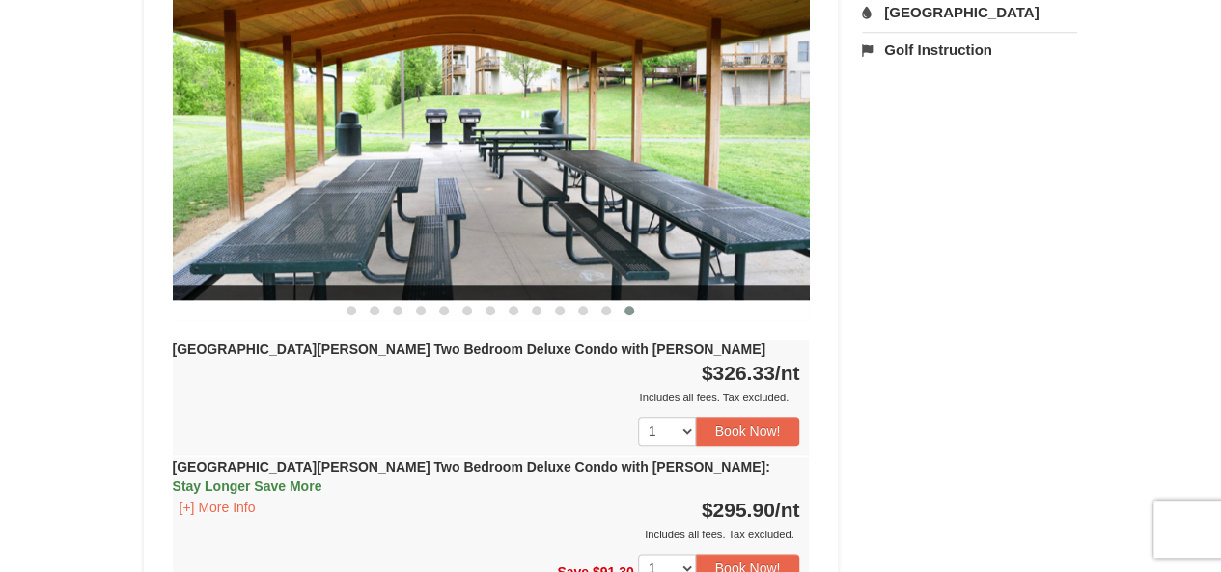
click at [639, 301] on button at bounding box center [629, 310] width 23 height 19
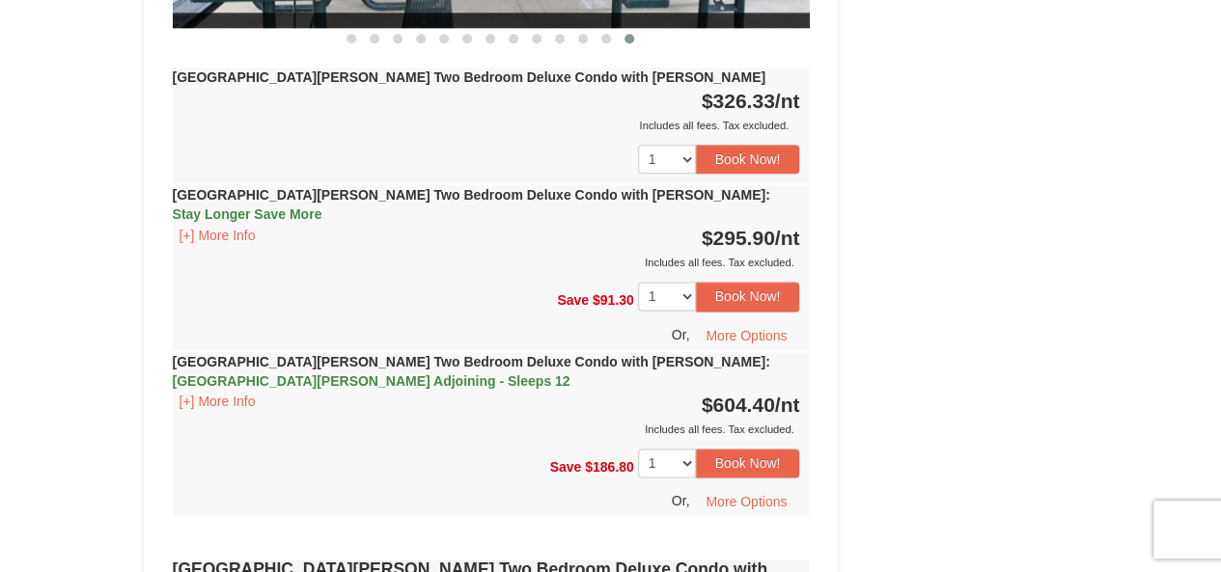
scroll to position [1163, 0]
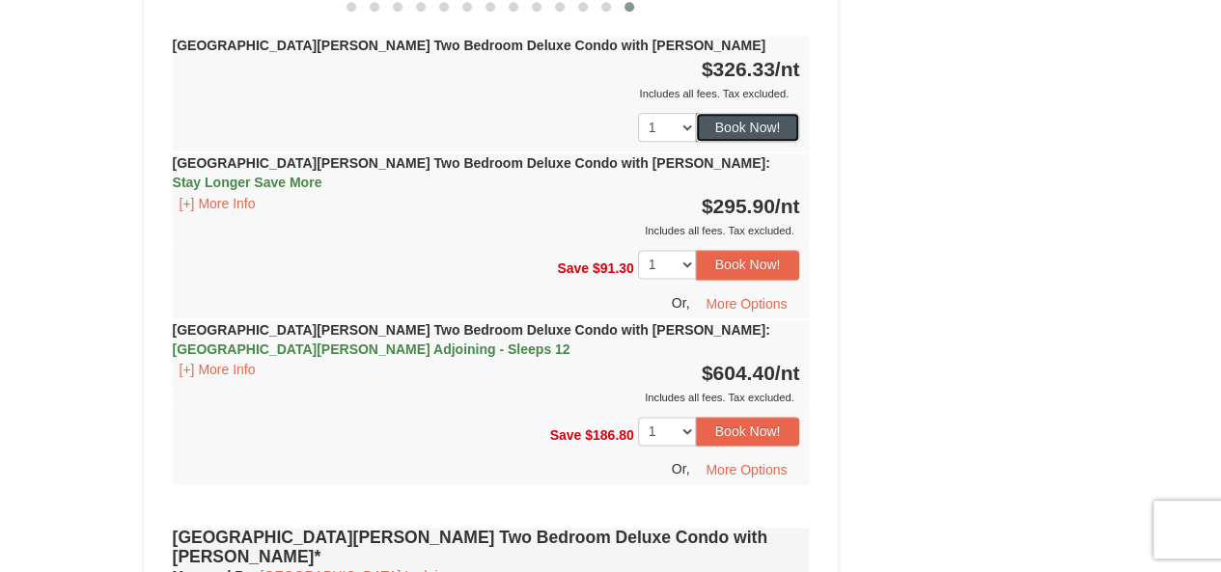
click at [762, 113] on button "Book Now!" at bounding box center [748, 127] width 104 height 29
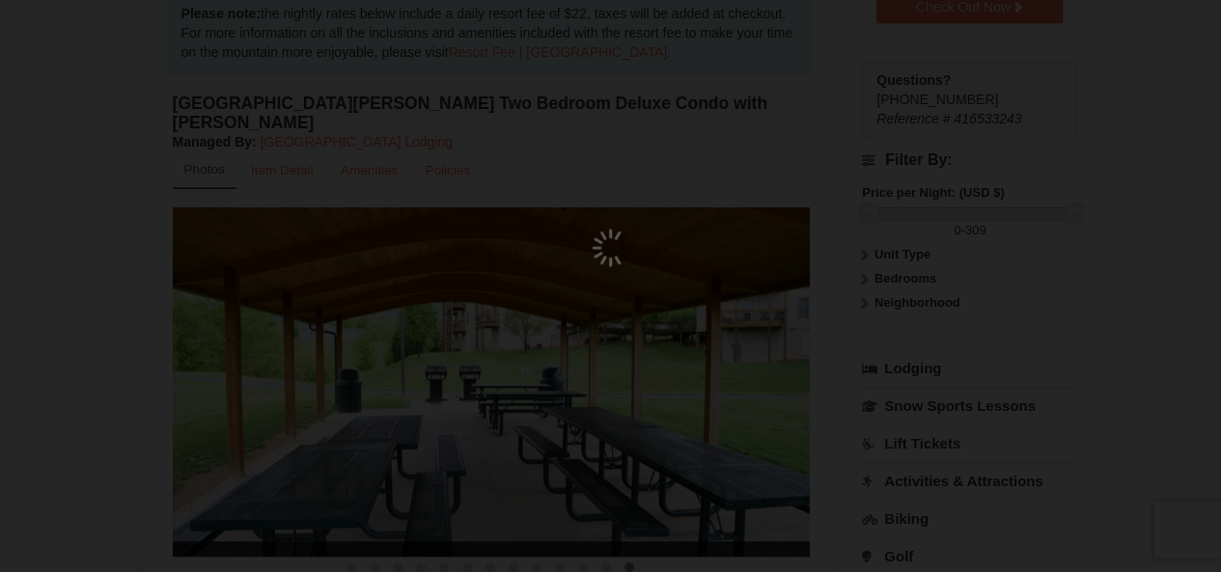
scroll to position [188, 0]
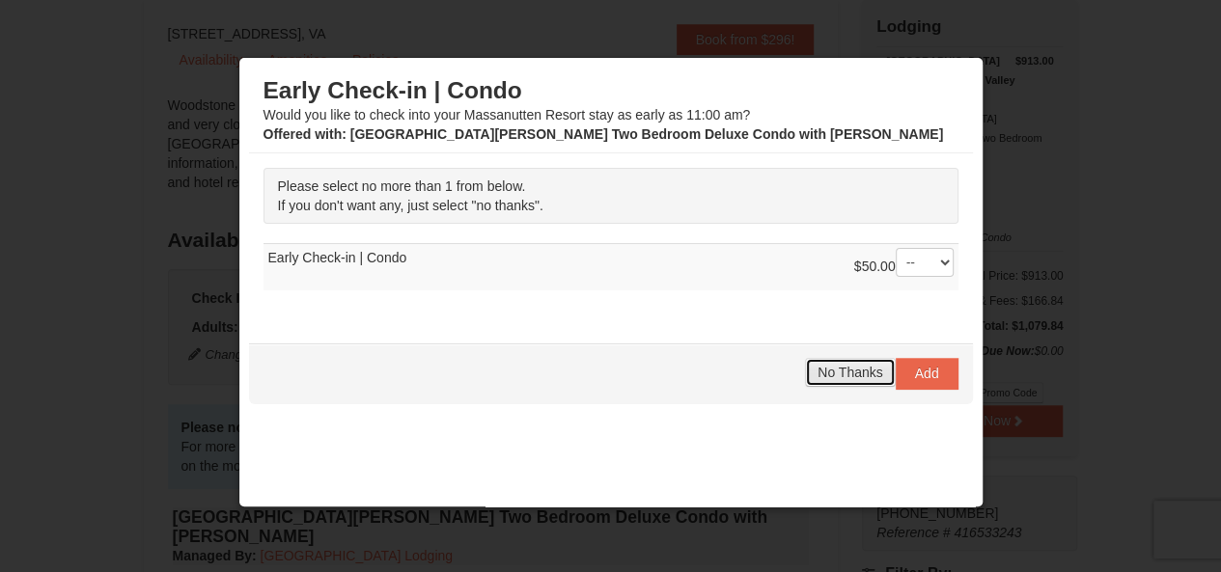
click at [853, 372] on span "No Thanks" at bounding box center [849, 372] width 65 height 15
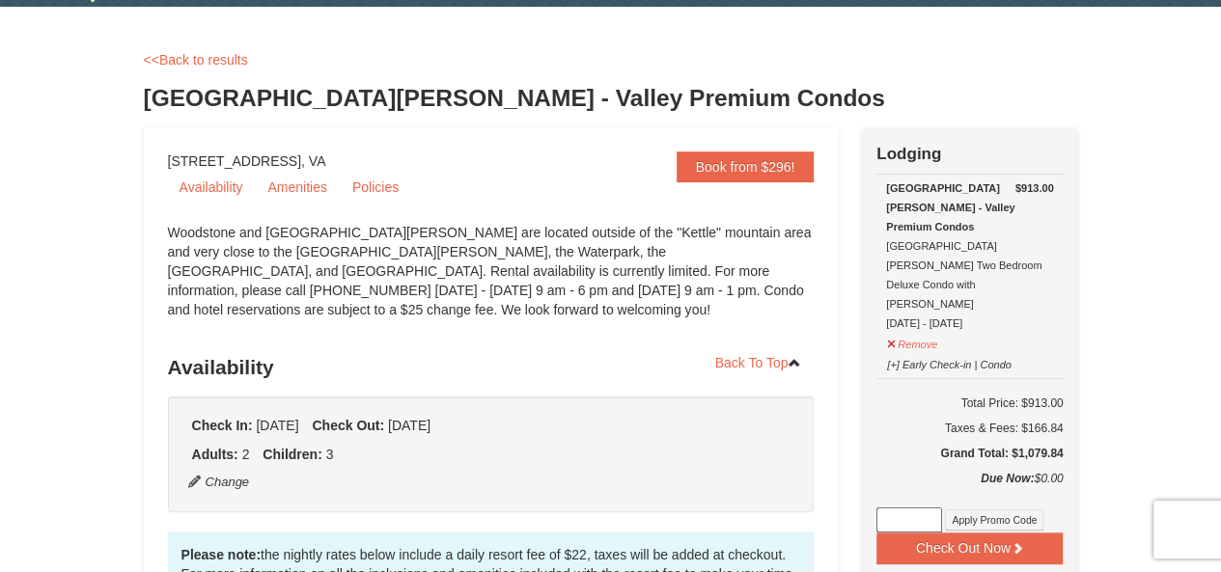
scroll to position [0, 0]
